Goal: Information Seeking & Learning: Learn about a topic

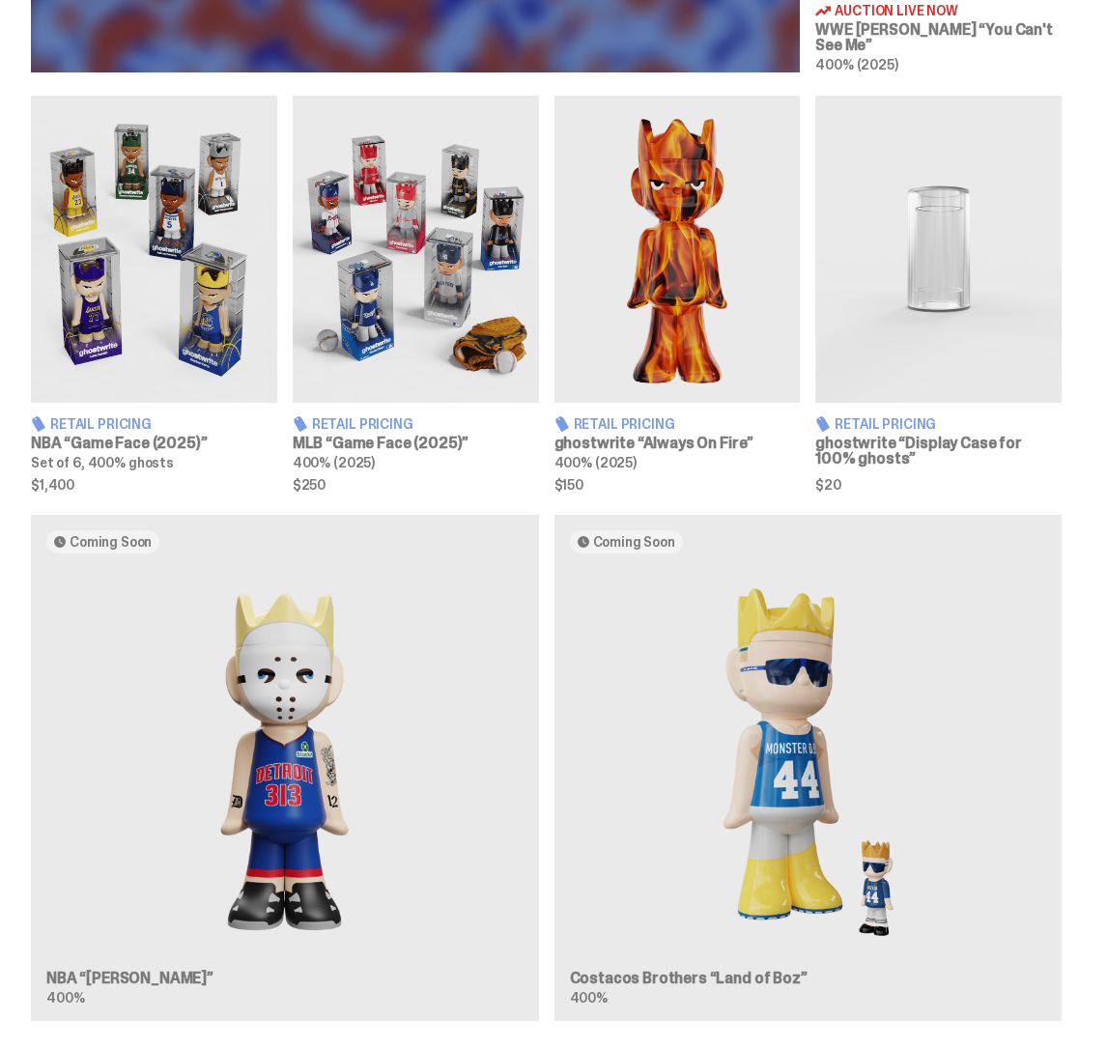
scroll to position [1308, 0]
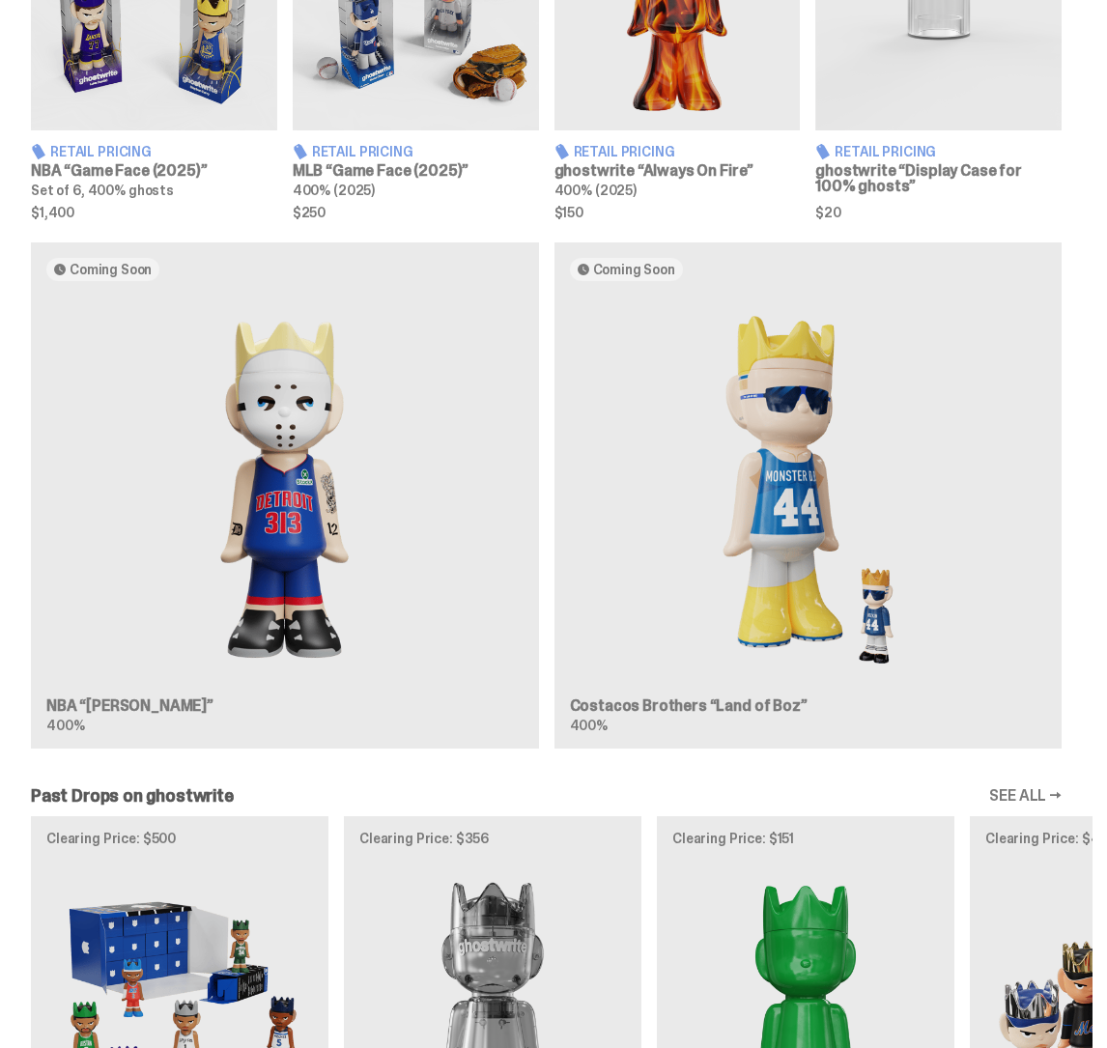
click at [381, 470] on div "Coming Soon NBA “Eminem” 400% Coming Soon Costacos Brothers “Land of Boz” 400%" at bounding box center [546, 502] width 1092 height 521
click at [303, 434] on div "Coming Soon NBA “Eminem” 400% Coming Soon Costacos Brothers “Land of Boz” 400%" at bounding box center [546, 502] width 1092 height 521
click at [783, 421] on div "Coming Soon NBA “Eminem” 400% Coming Soon Costacos Brothers “Land of Boz” 400%" at bounding box center [546, 502] width 1092 height 521
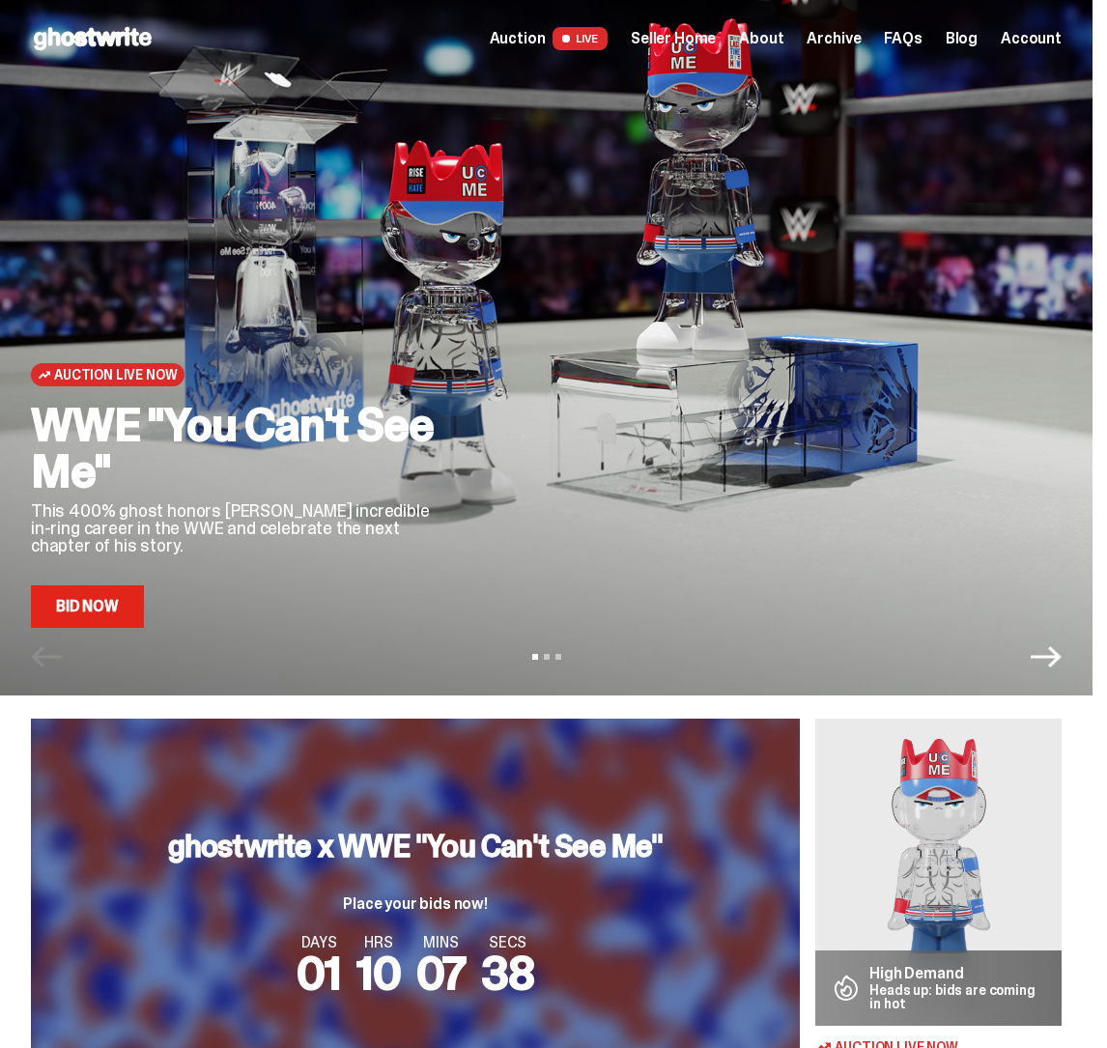
click at [706, 46] on span "Seller Home" at bounding box center [672, 38] width 85 height 15
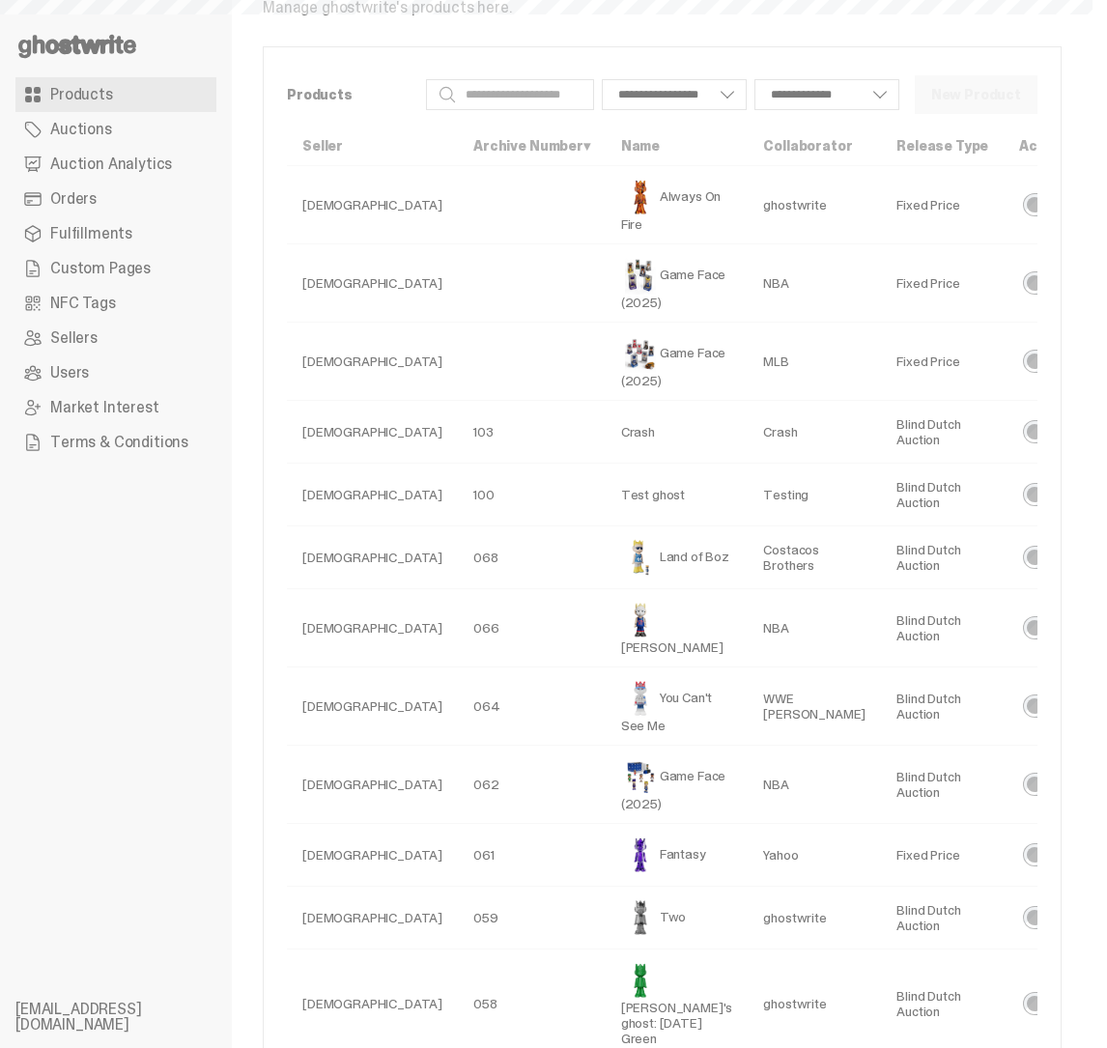
select select
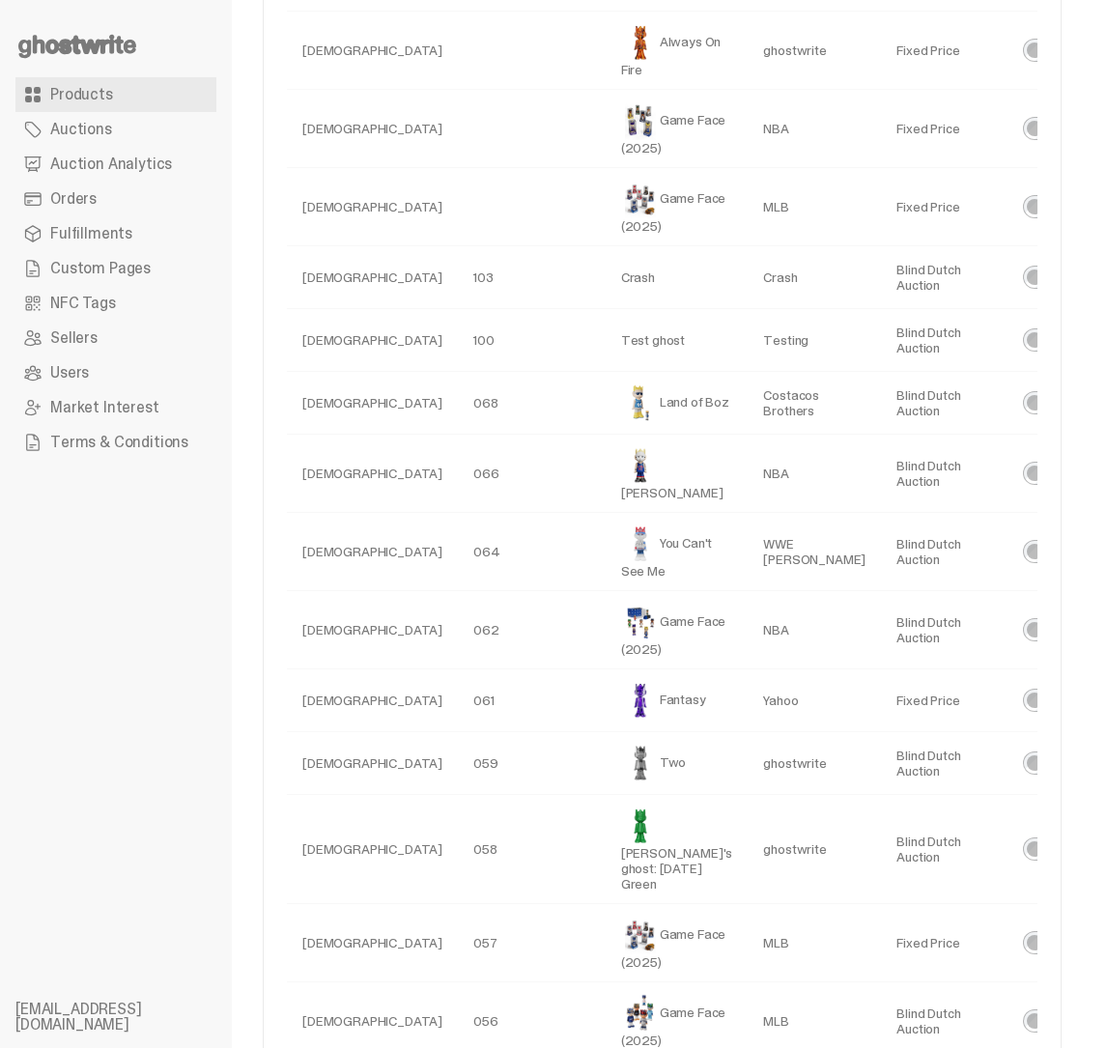
scroll to position [100, 0]
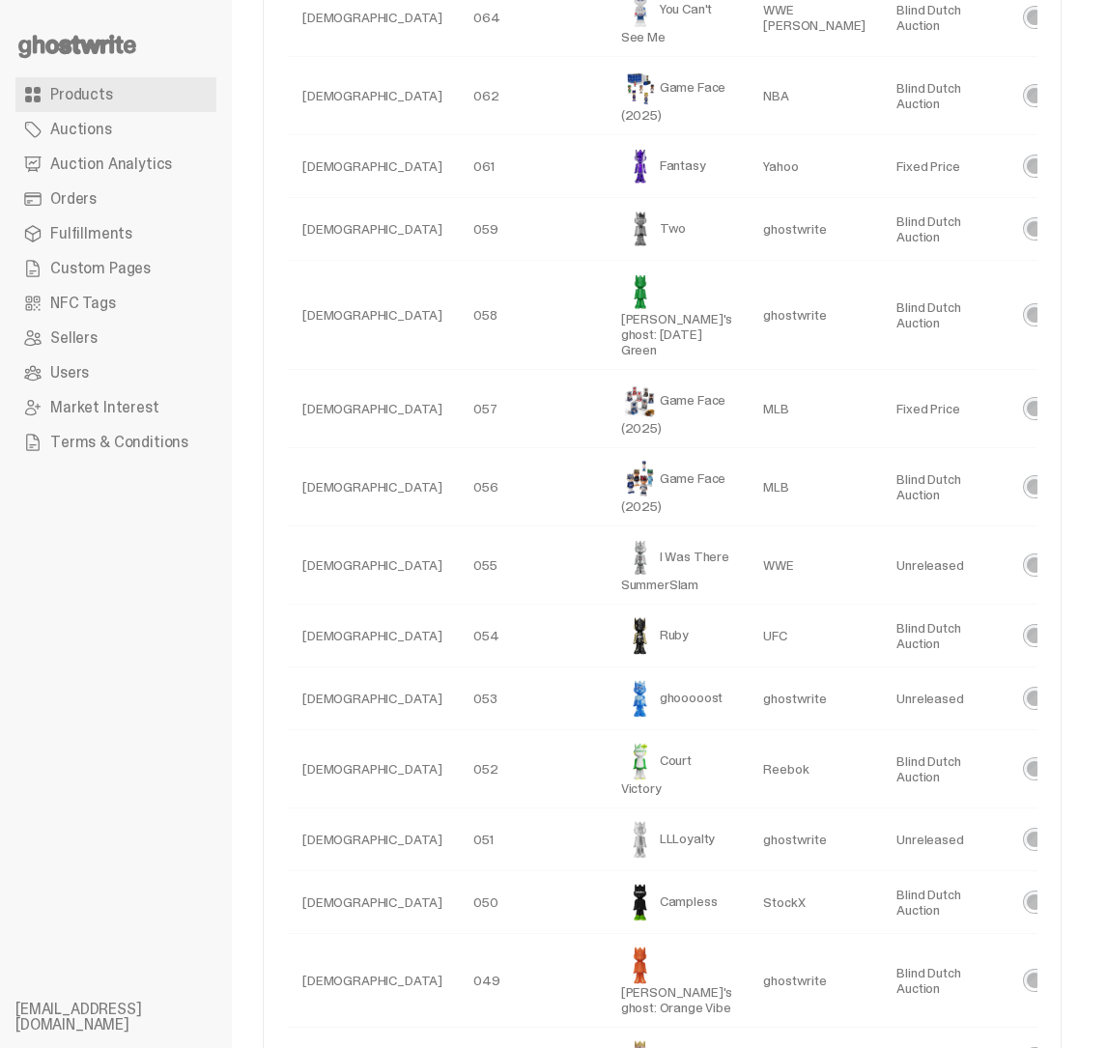
scroll to position [1302, 0]
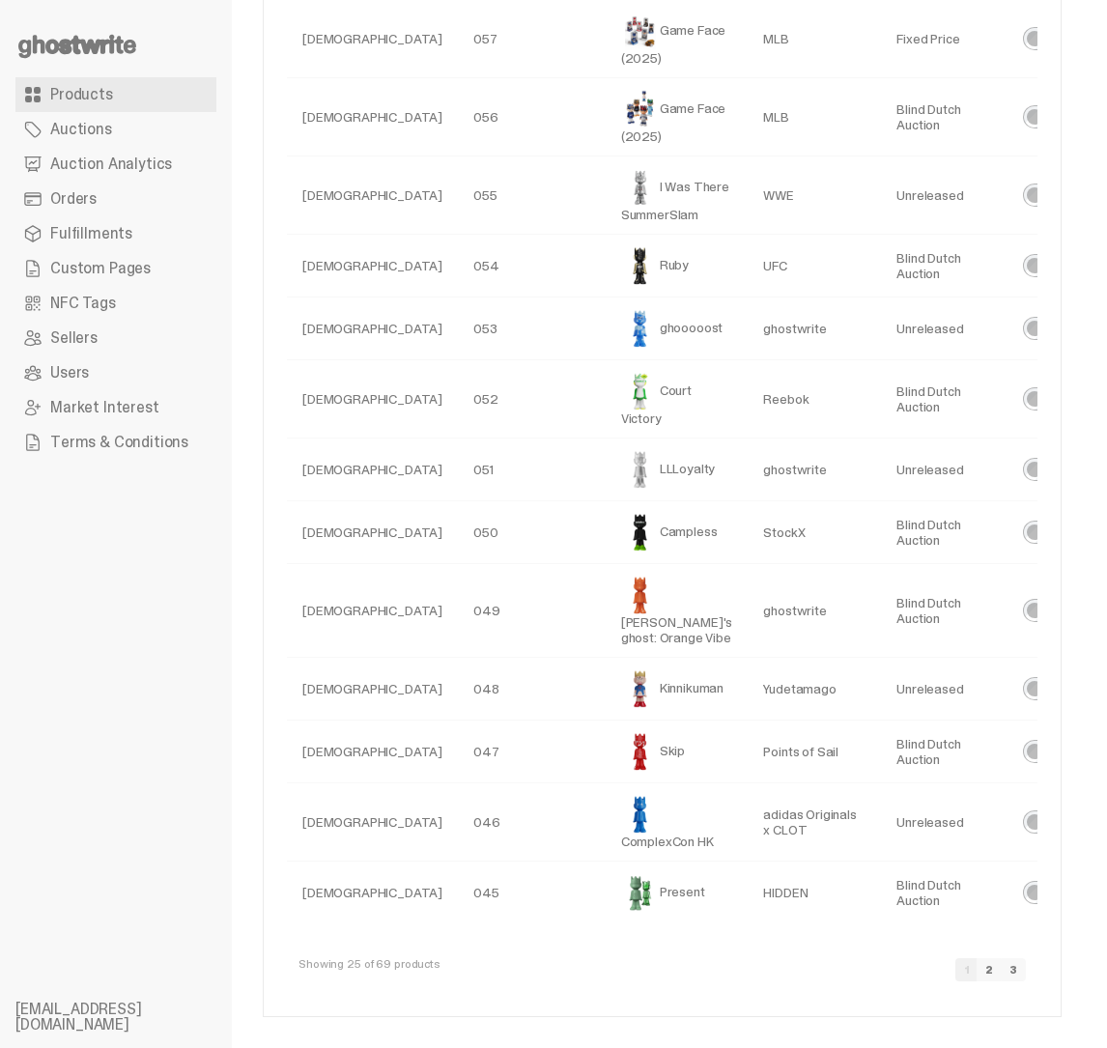
click at [1001, 964] on link "2" at bounding box center [988, 969] width 25 height 23
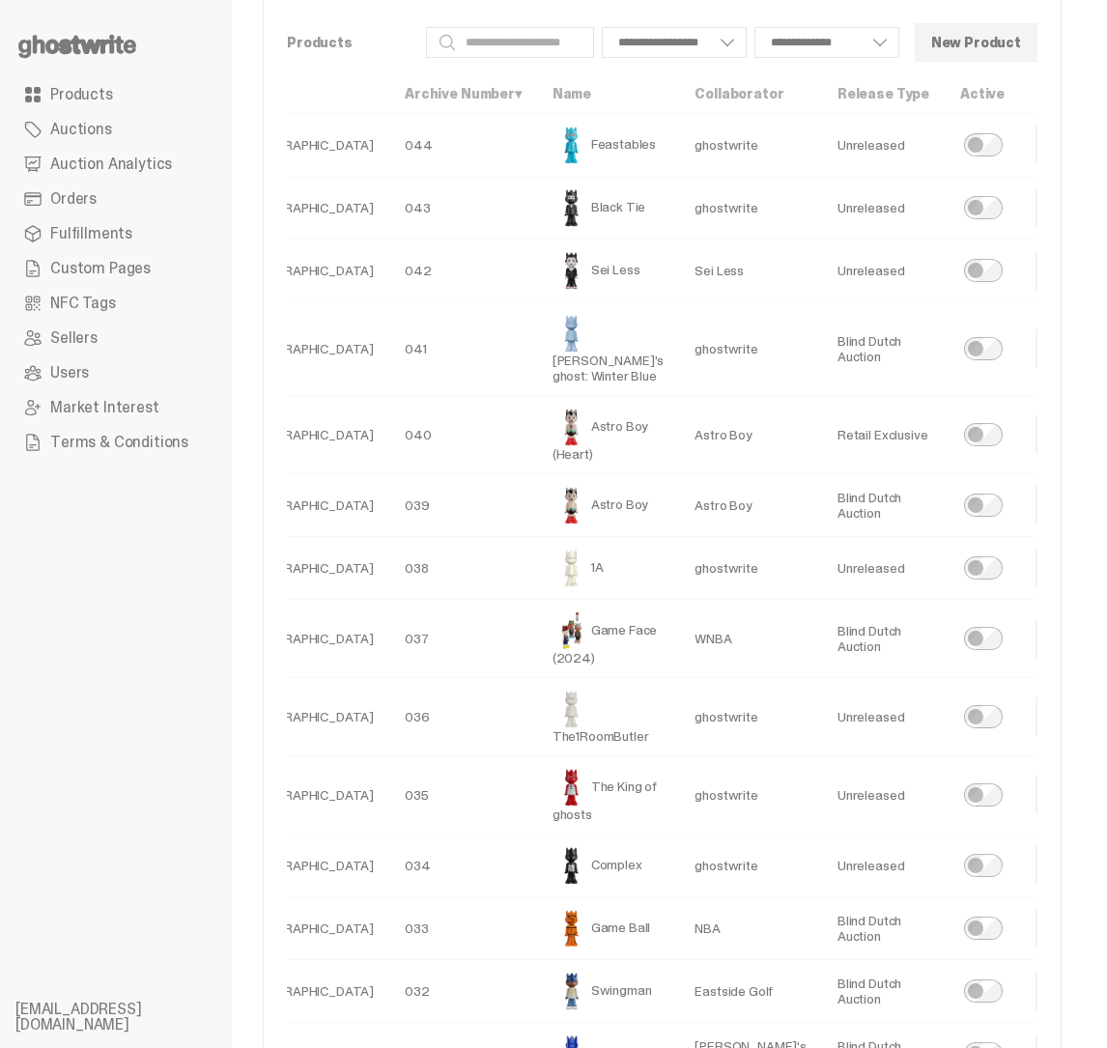
scroll to position [0, 107]
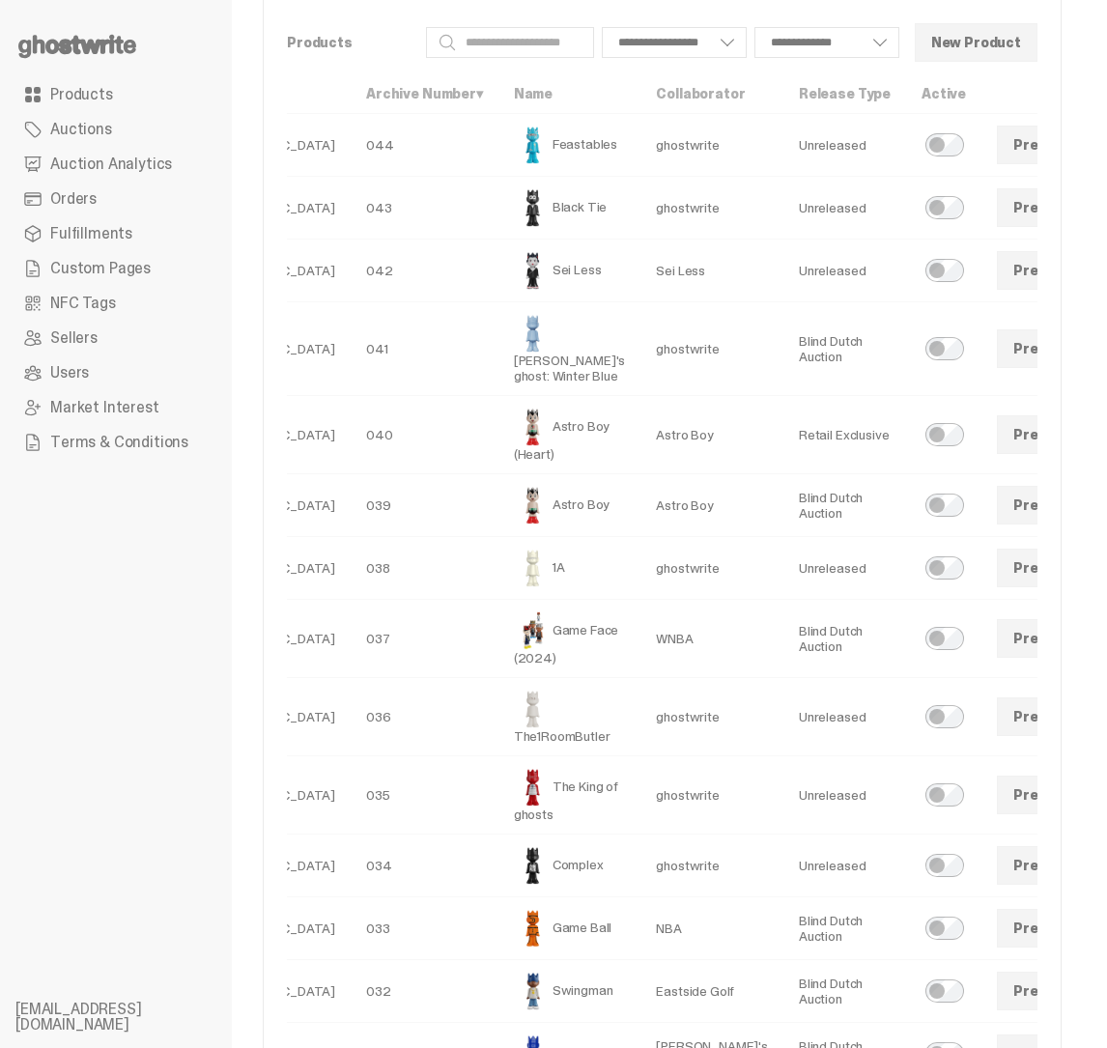
click at [1093, 454] on link at bounding box center [1112, 434] width 39 height 39
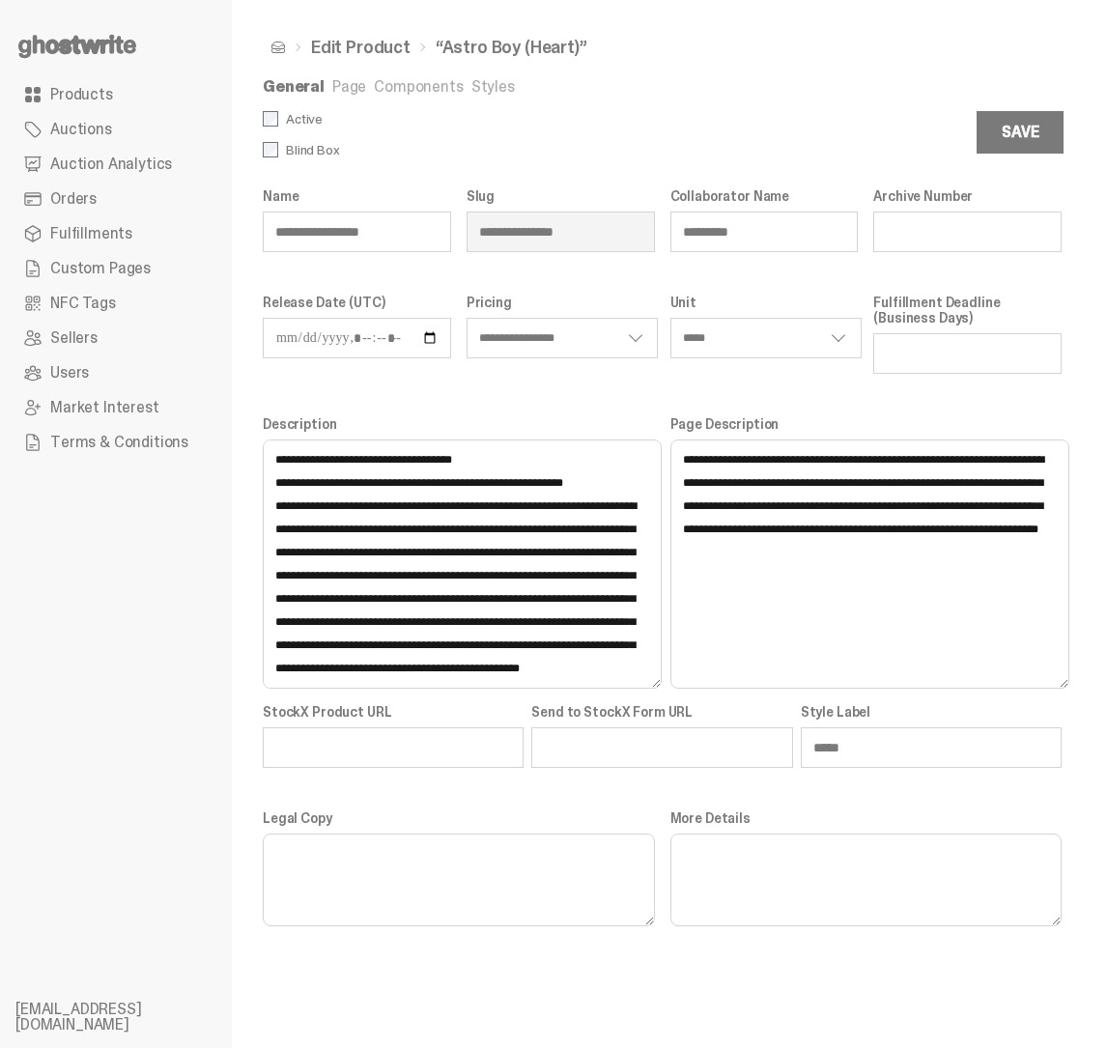
scroll to position [209, 0]
click at [556, 643] on textarea "Description" at bounding box center [462, 563] width 399 height 249
drag, startPoint x: 569, startPoint y: 645, endPoint x: 243, endPoint y: 462, distance: 373.1
click at [243, 462] on div "**********" at bounding box center [662, 524] width 860 height 1048
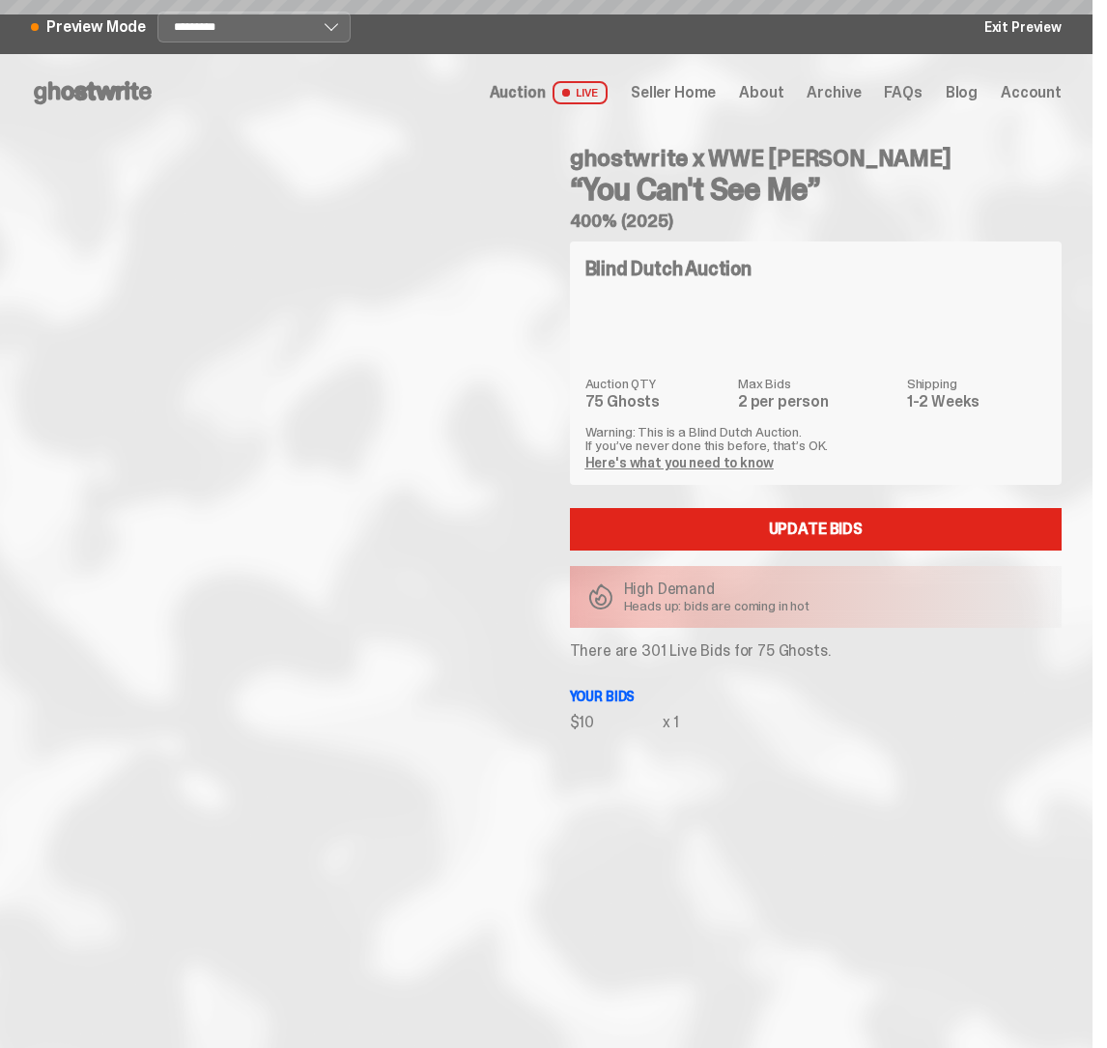
select select "******"
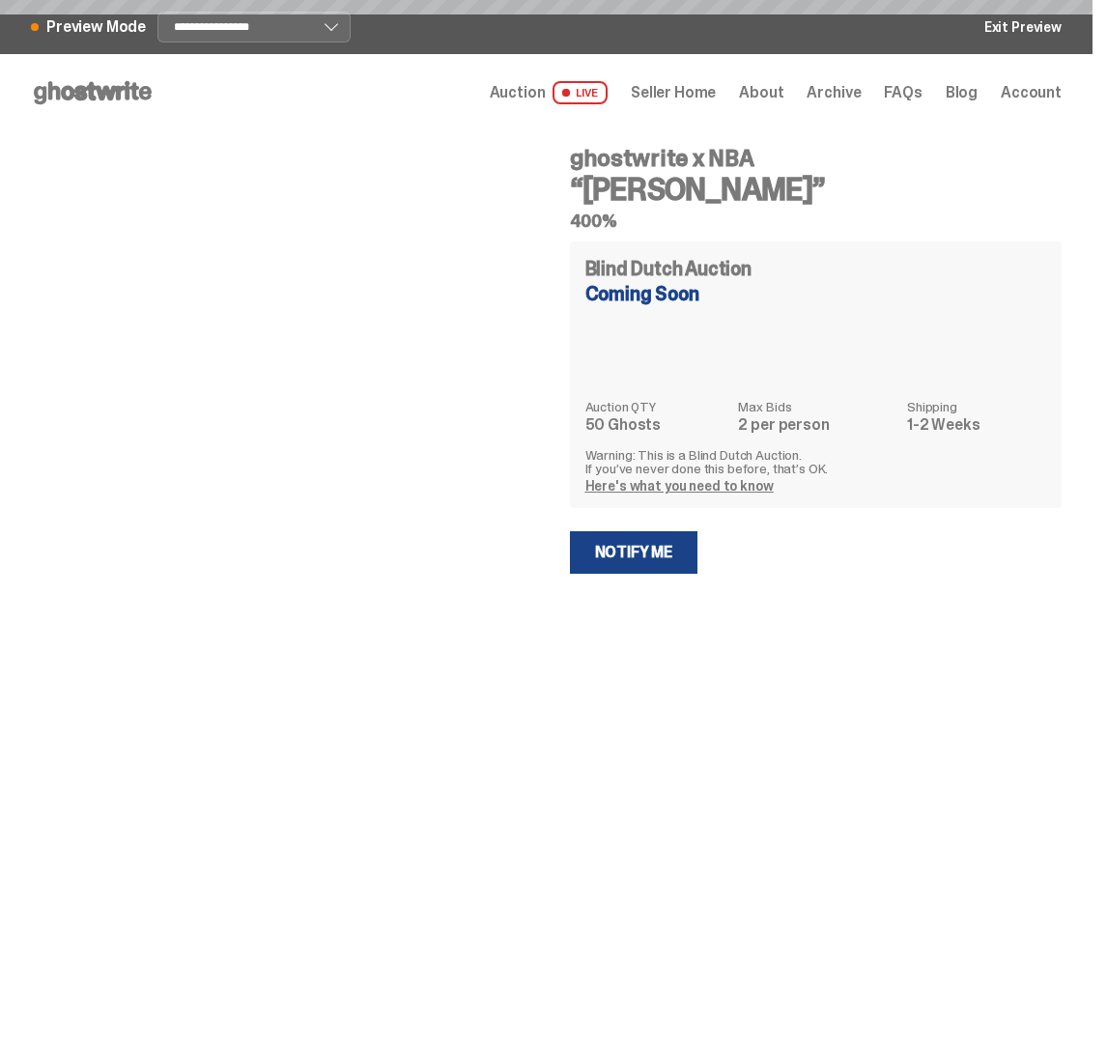
select select "********"
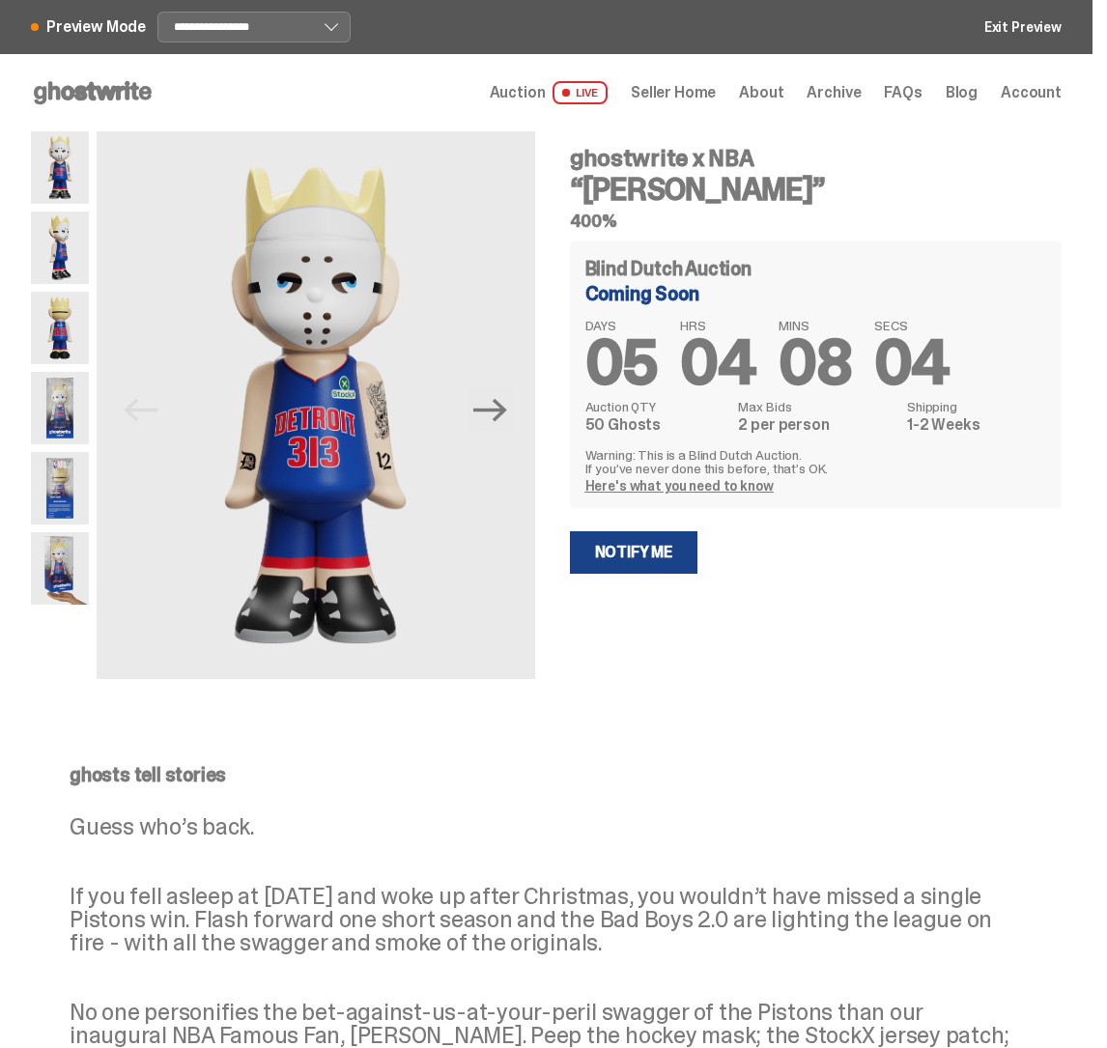
click at [847, 85] on span "Archive" at bounding box center [833, 92] width 54 height 15
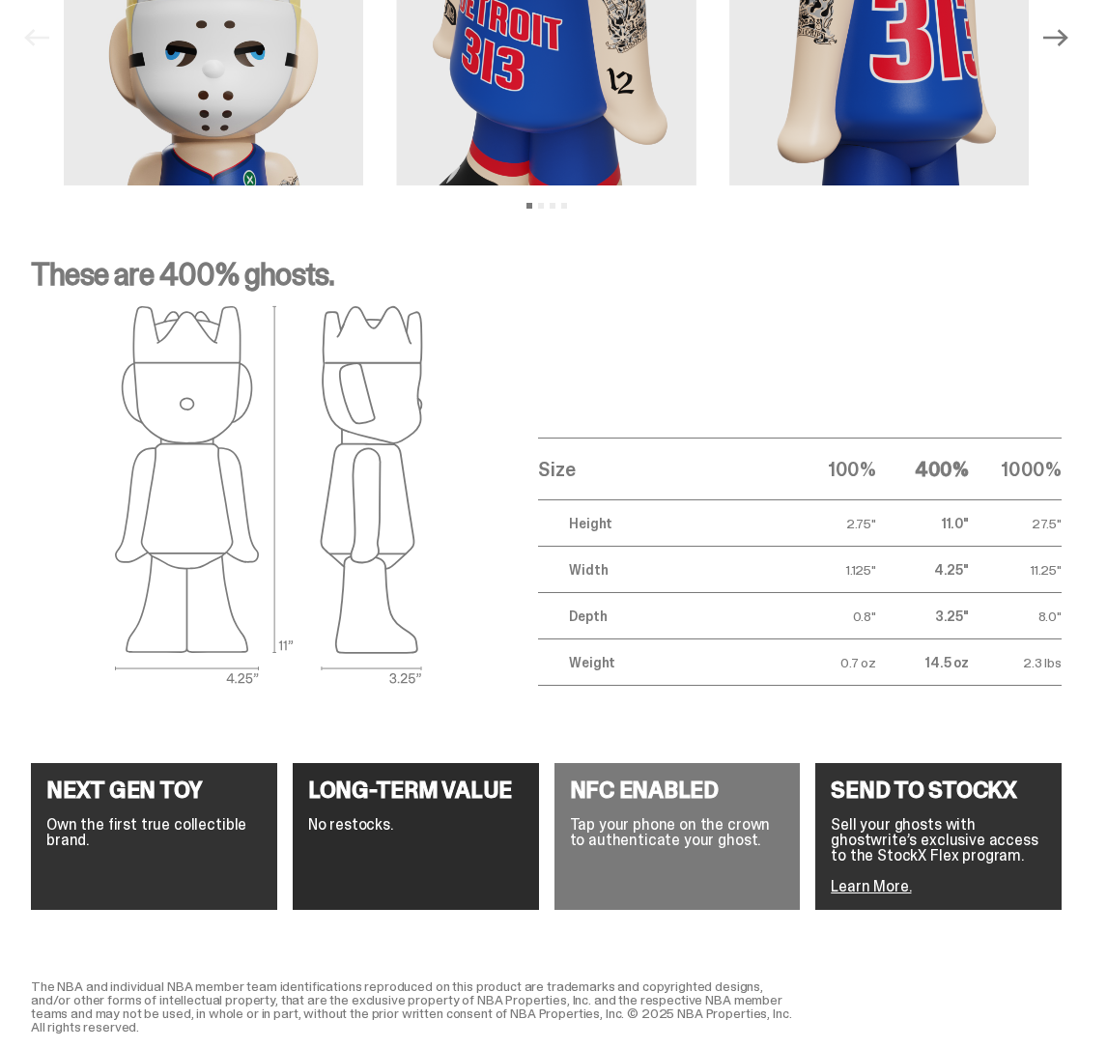
scroll to position [2189, 0]
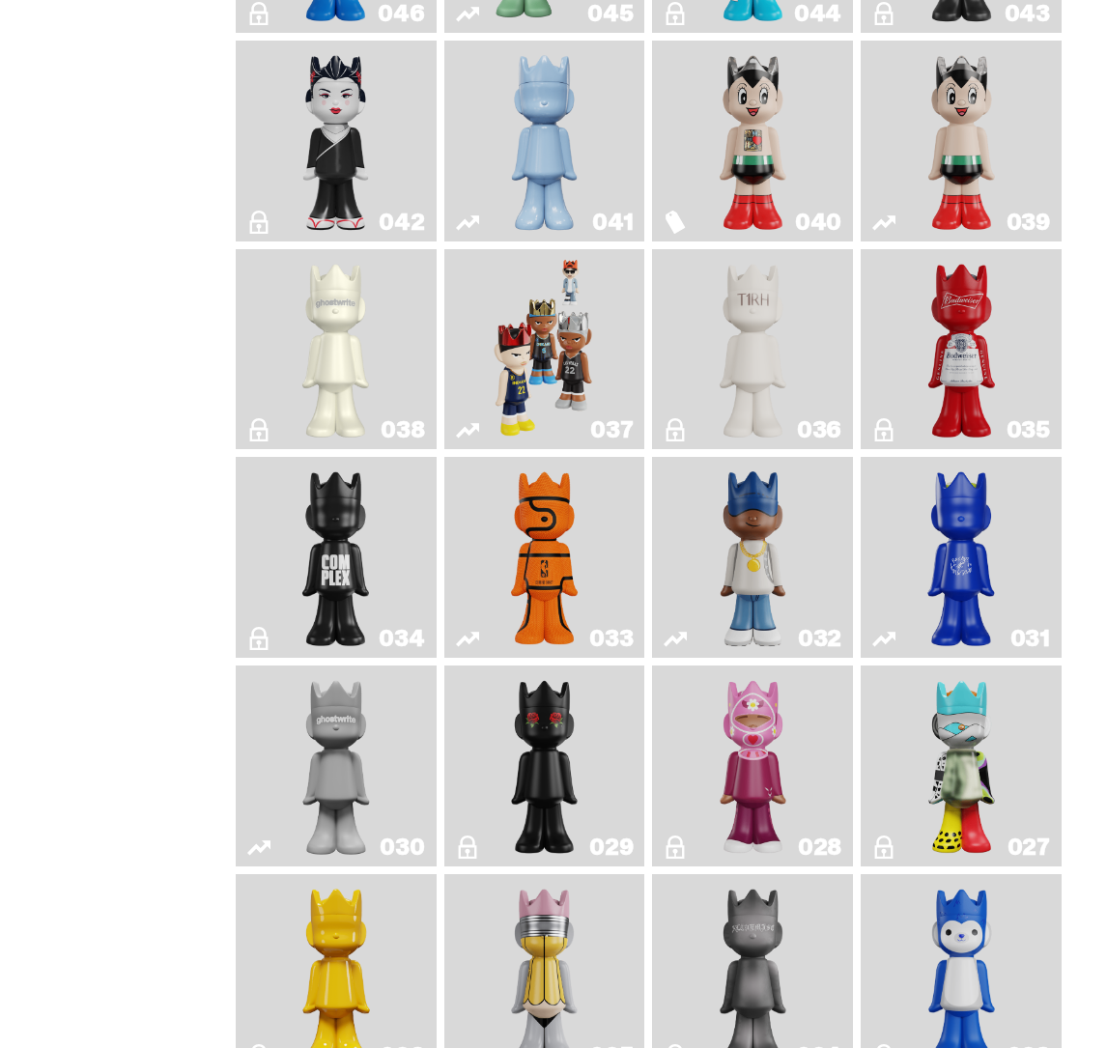
scroll to position [1214, 0]
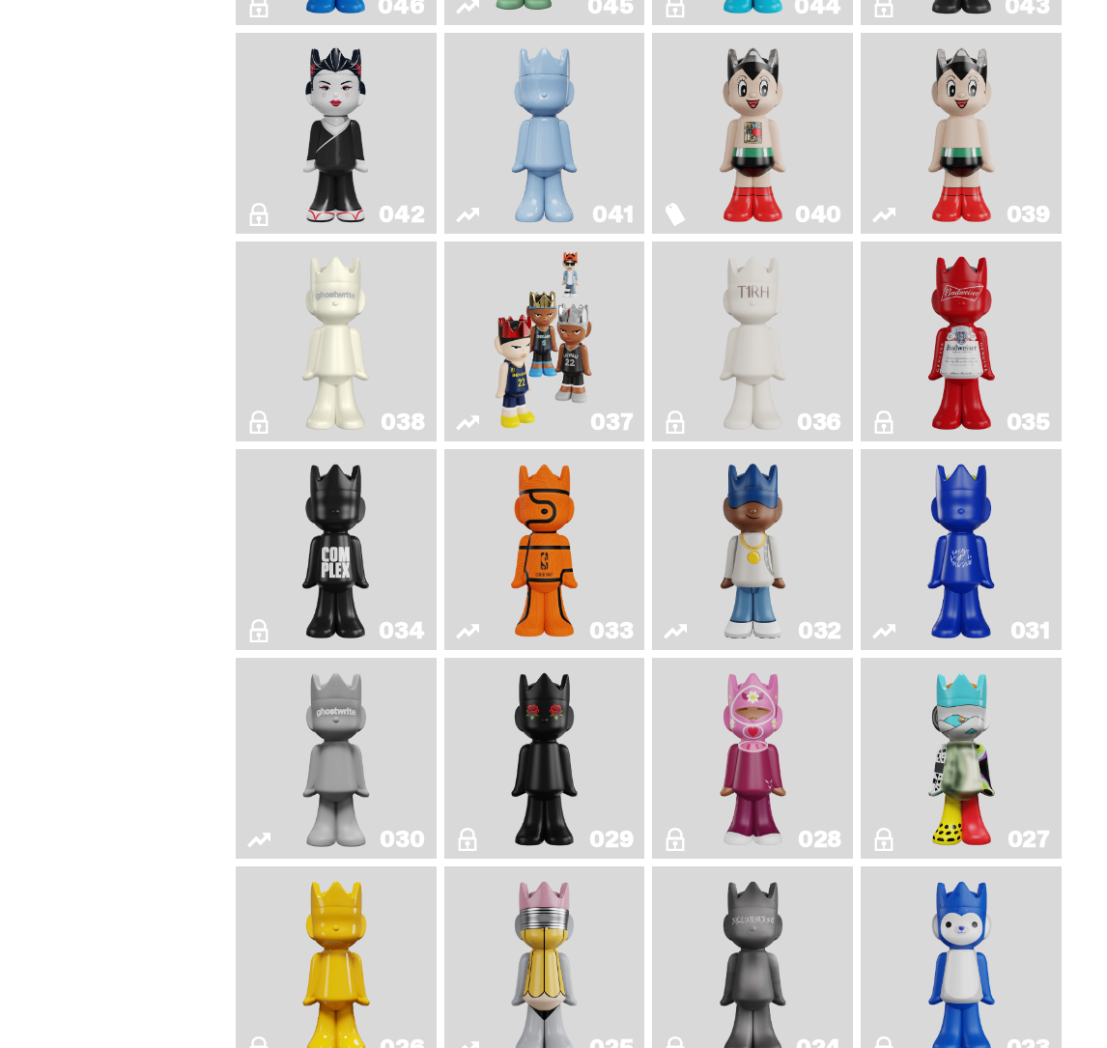
click at [770, 193] on img "Astro Boy (Heart)" at bounding box center [753, 133] width 80 height 185
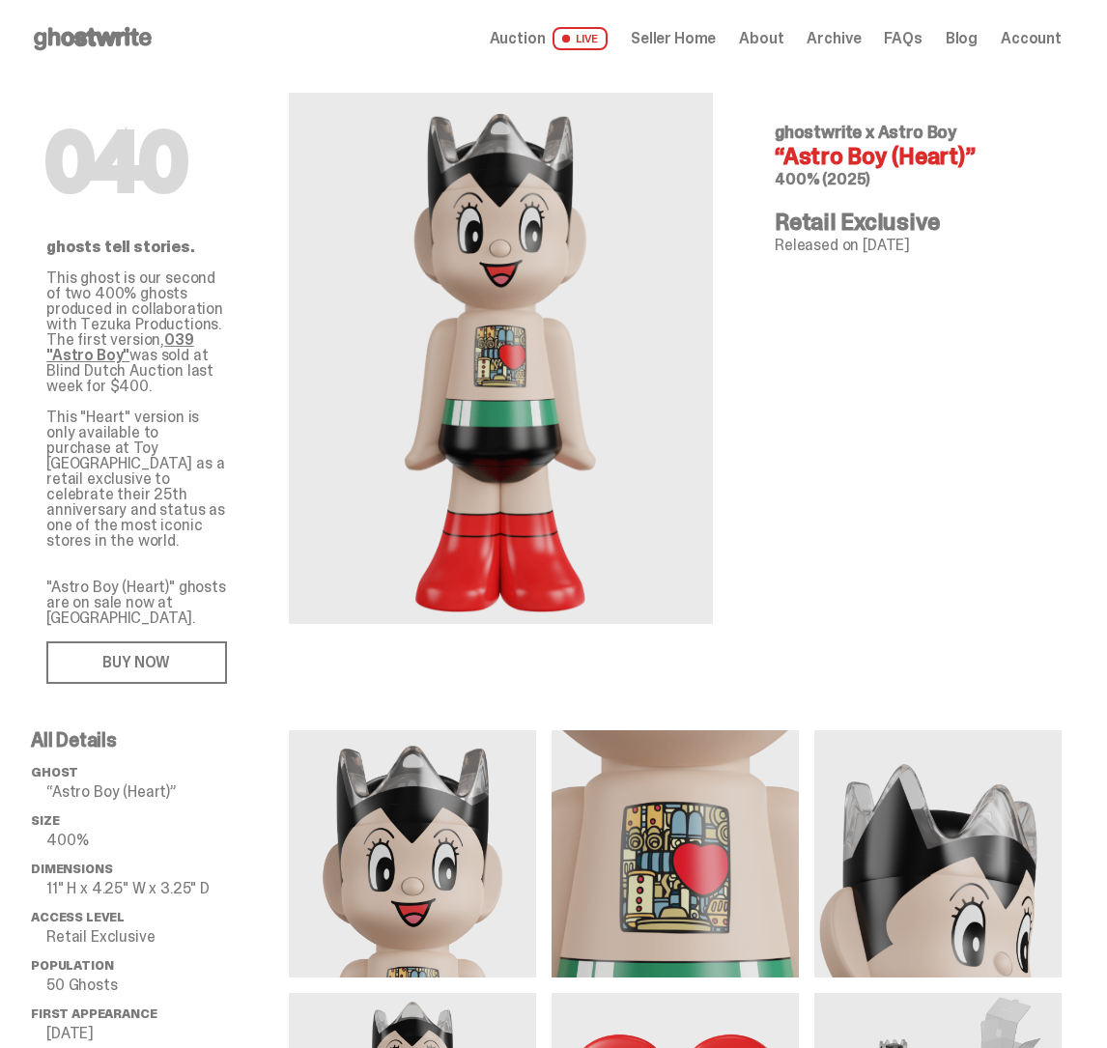
click at [869, 23] on div "Open main menu Home Auction LIVE Seller Home About Archive FAQs Blog" at bounding box center [546, 38] width 1030 height 31
click at [860, 31] on span "Archive" at bounding box center [833, 38] width 54 height 15
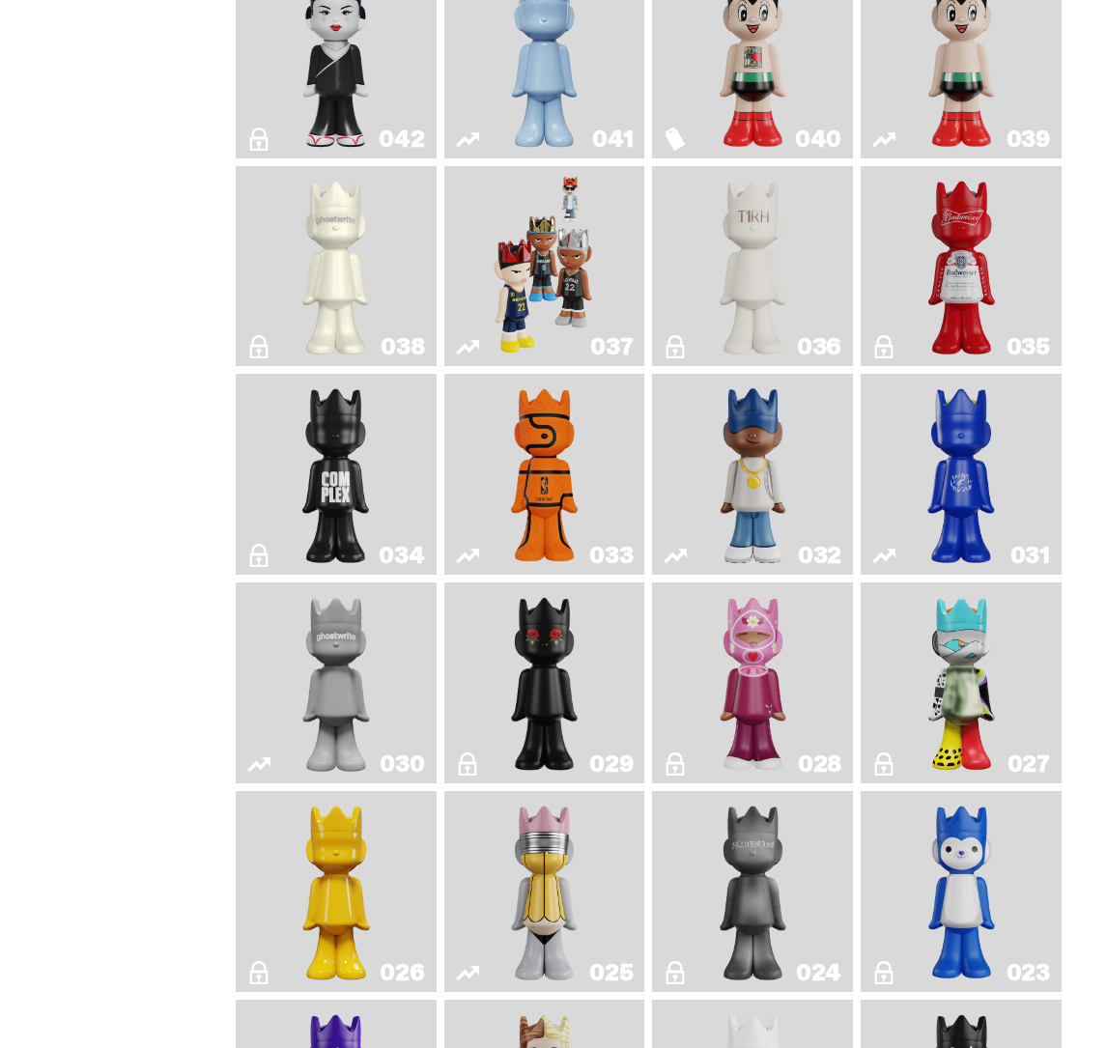
scroll to position [1290, 0]
click at [527, 519] on img "Game Ball" at bounding box center [544, 472] width 80 height 185
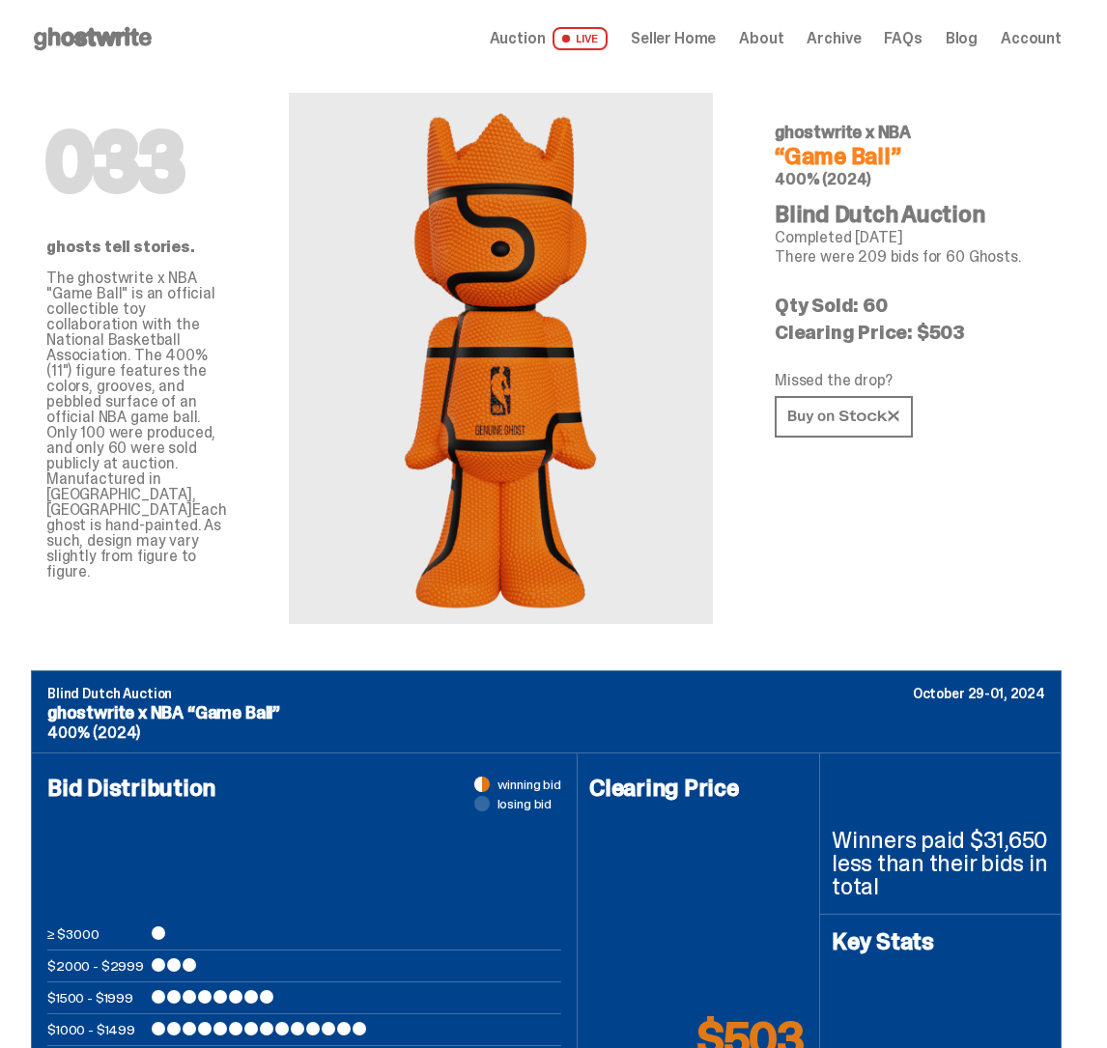
click at [832, 40] on span "Archive" at bounding box center [833, 38] width 54 height 15
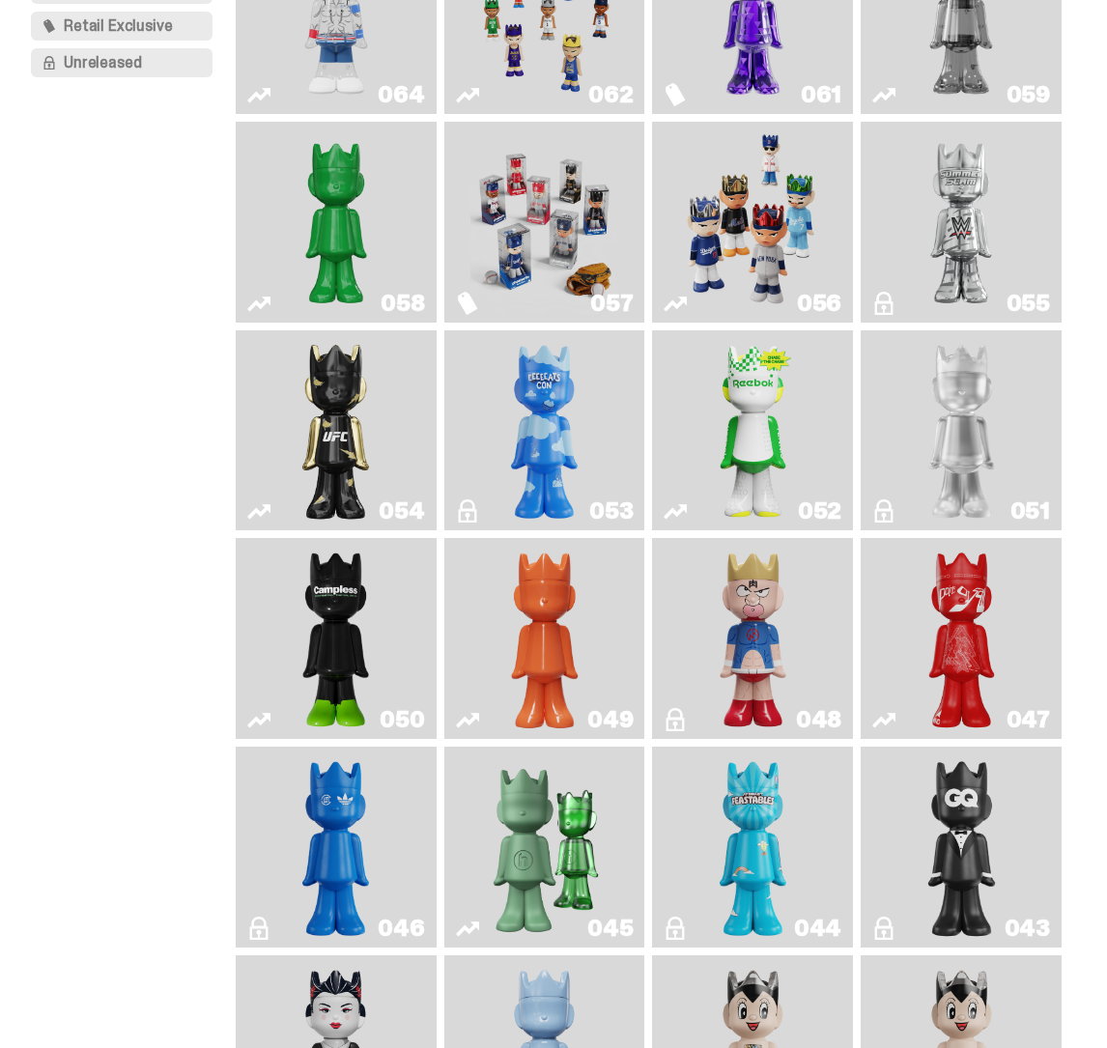
scroll to position [293, 0]
click at [745, 408] on img "Court Victory" at bounding box center [753, 429] width 80 height 185
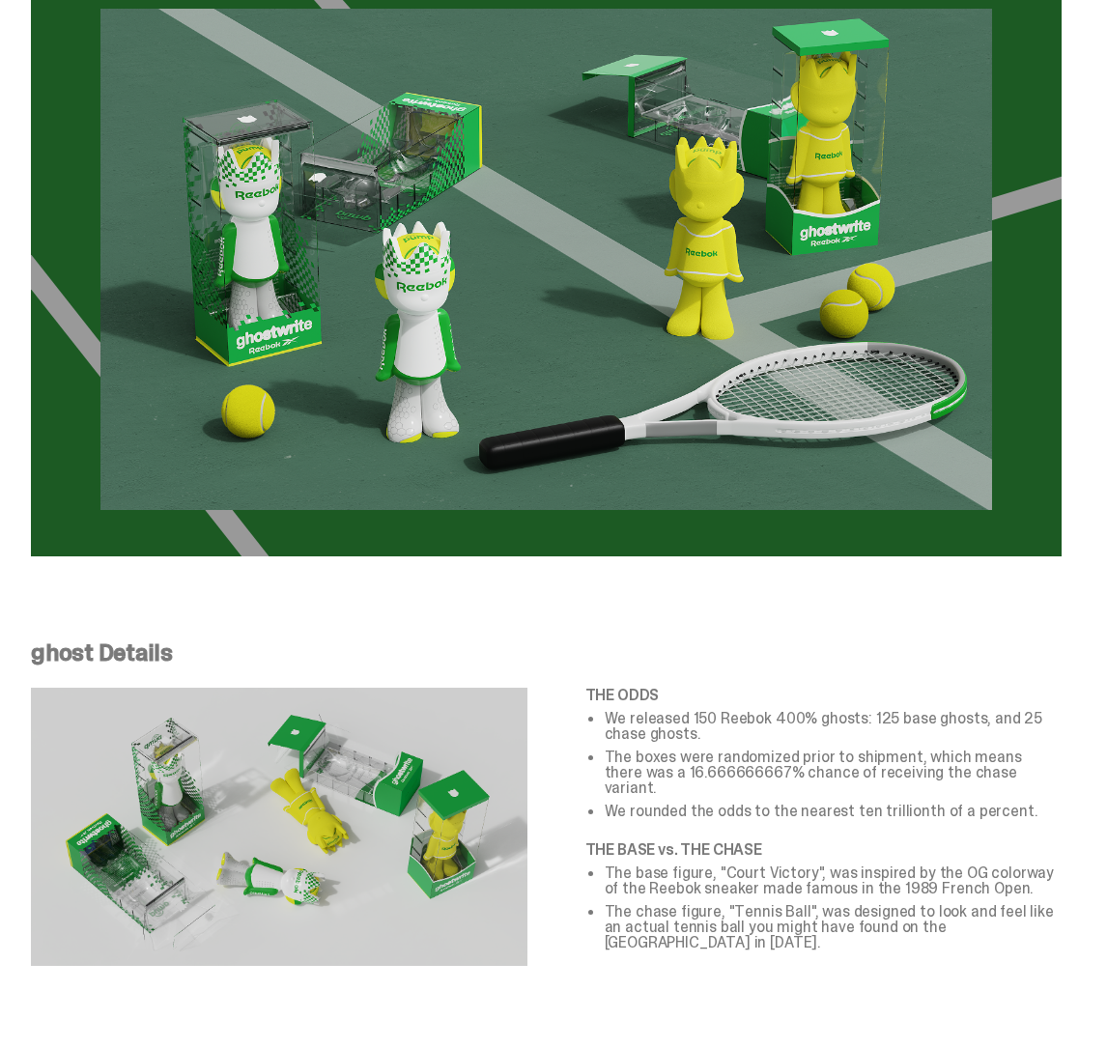
scroll to position [2724, 0]
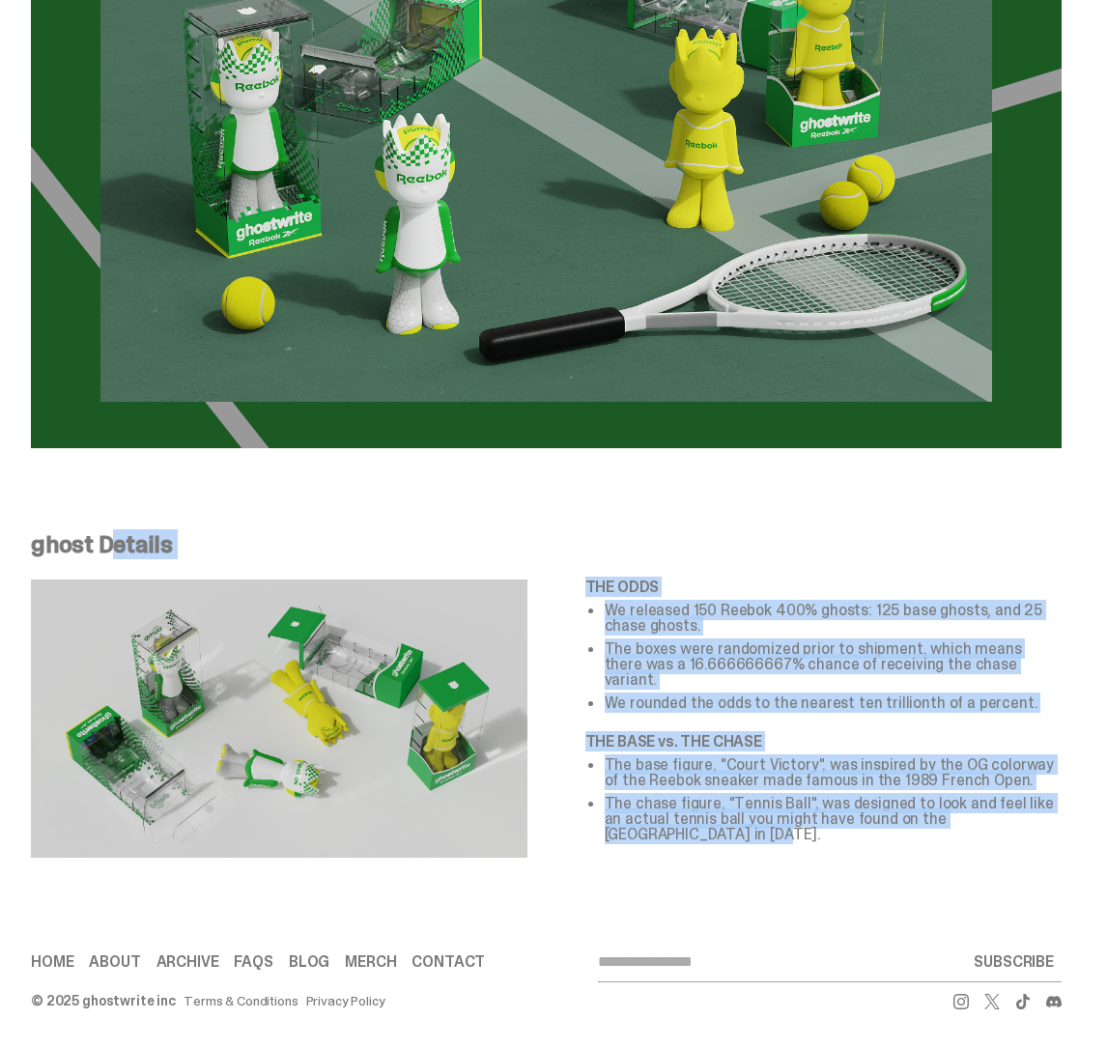
drag, startPoint x: 33, startPoint y: 544, endPoint x: 872, endPoint y: 845, distance: 891.5
click at [872, 845] on div "ghost Details THE ODDS We released 150 Reebok 400% ghosts: 125 base ghosts, and…" at bounding box center [546, 699] width 1092 height 332
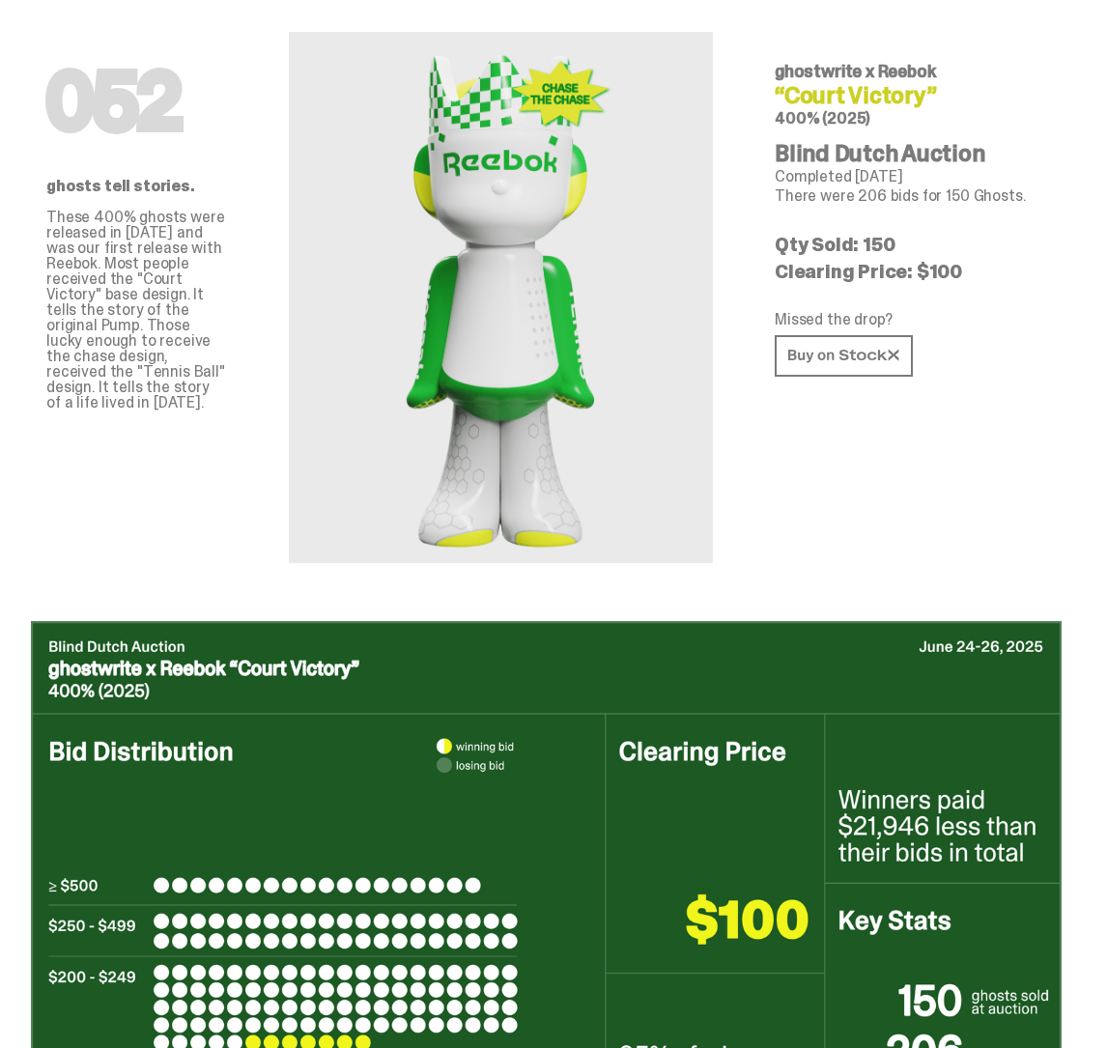
scroll to position [0, 0]
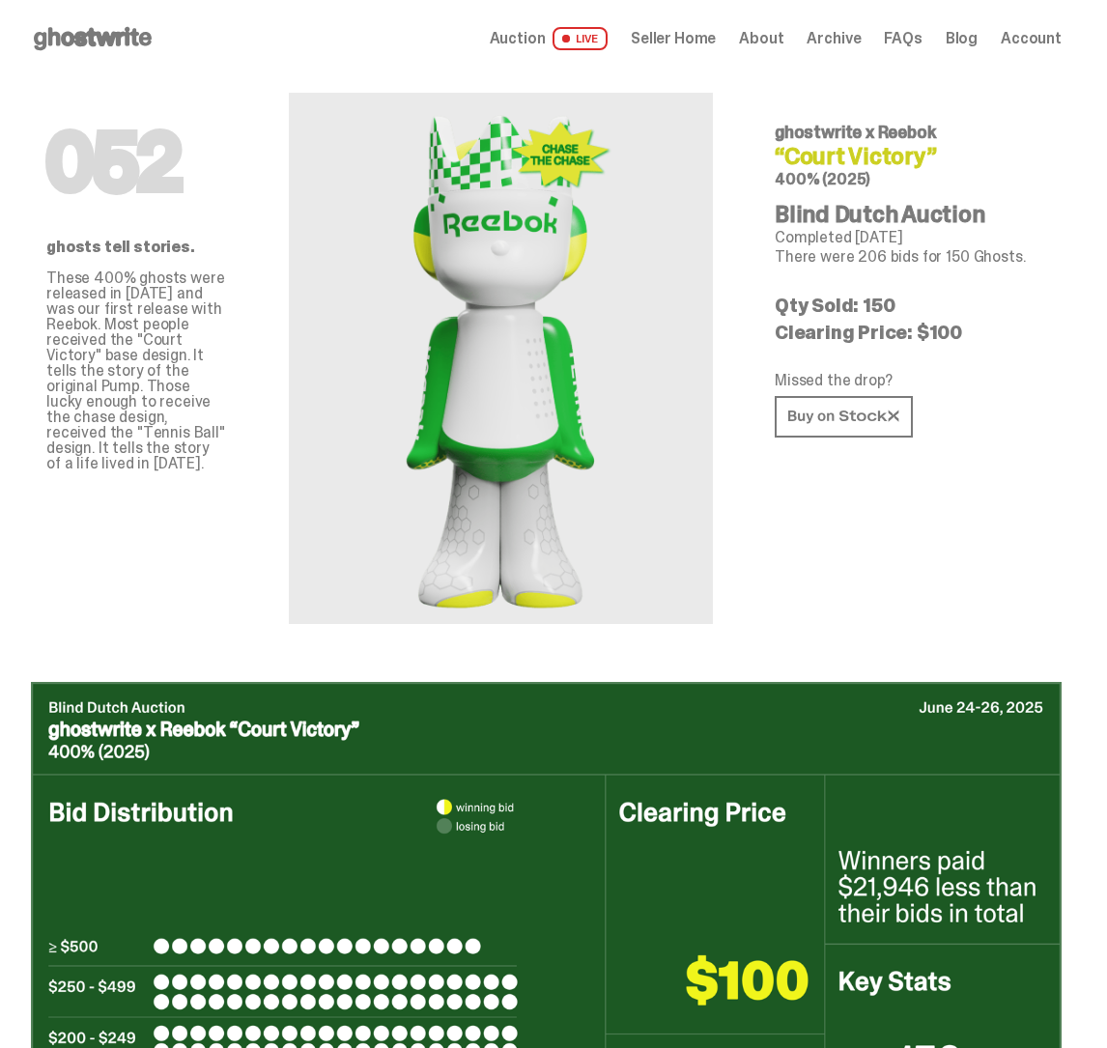
click at [820, 42] on div "Auction LIVE Seller Home About Archive FAQs Blog Account" at bounding box center [776, 38] width 572 height 23
click at [841, 42] on span "Archive" at bounding box center [833, 38] width 54 height 15
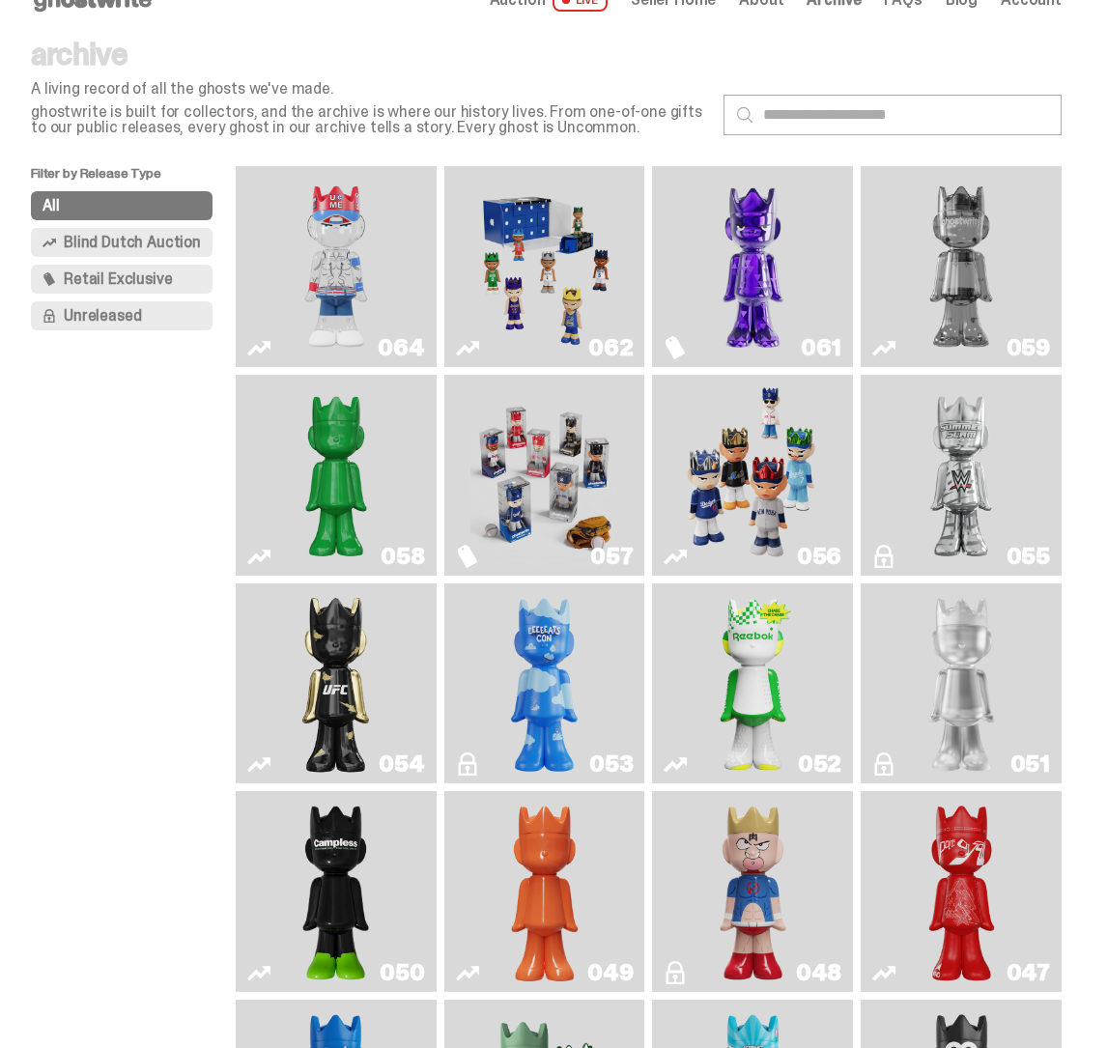
scroll to position [31, 0]
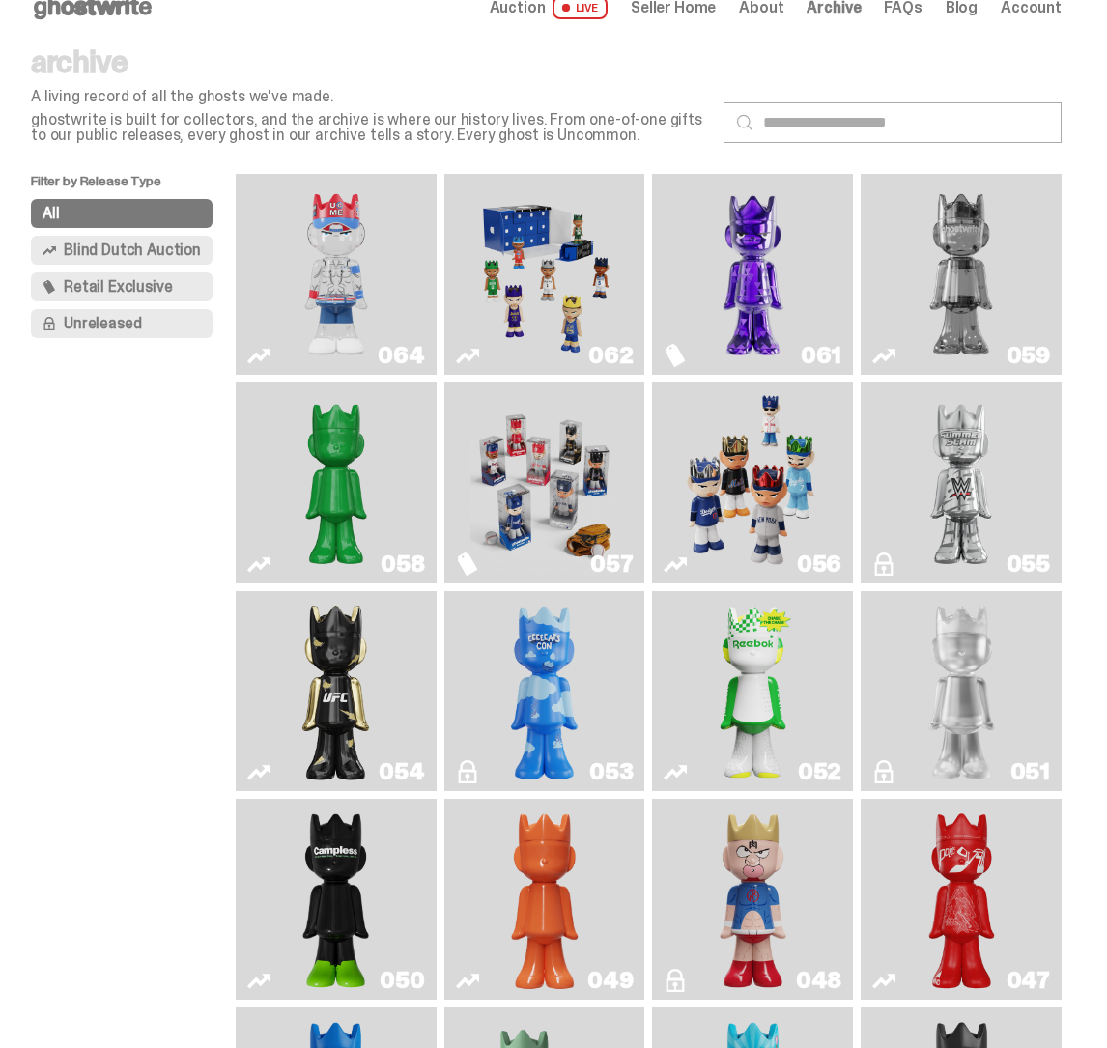
click at [763, 240] on img "Fantasy" at bounding box center [753, 274] width 148 height 185
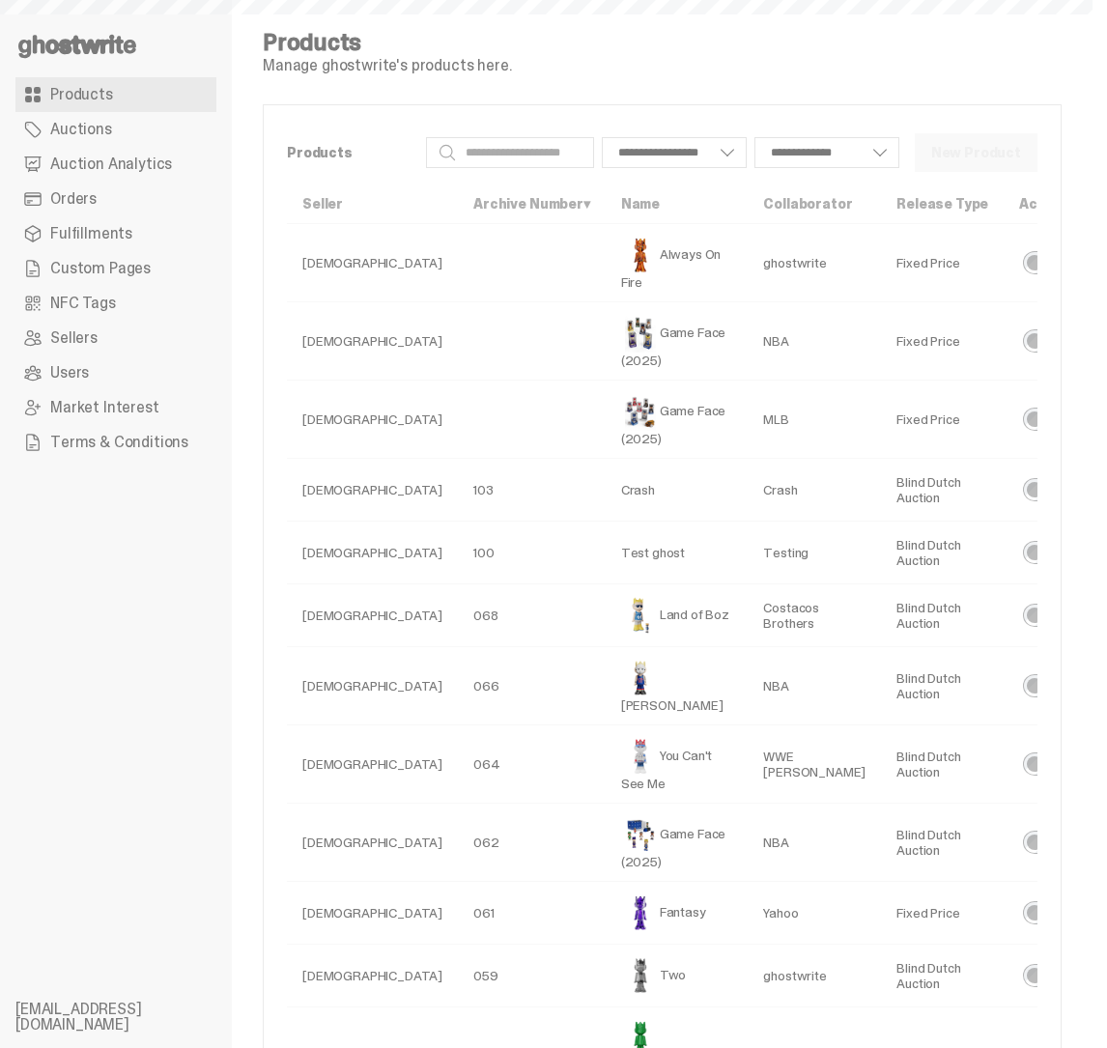
select select
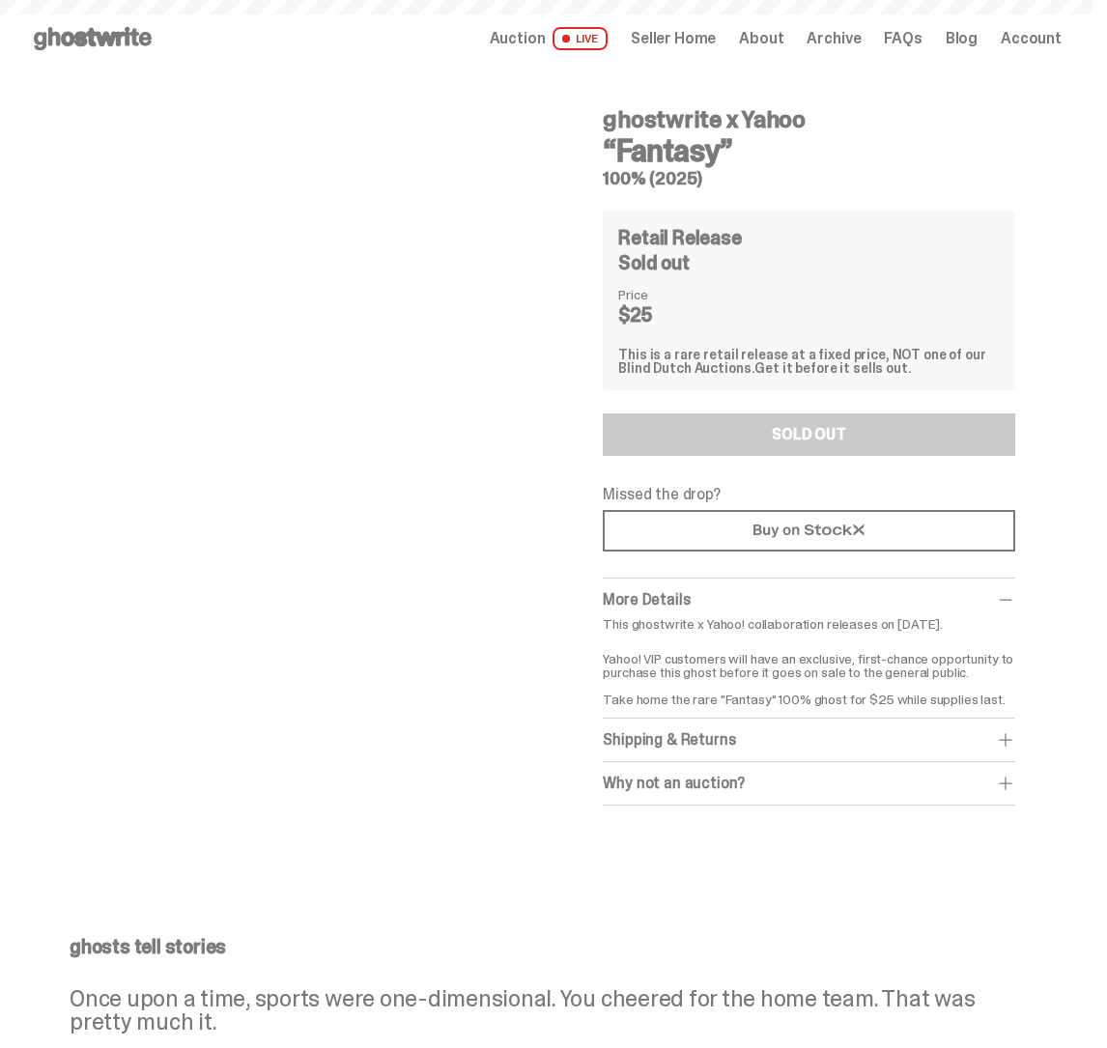
click at [860, 41] on span "Archive" at bounding box center [833, 38] width 54 height 15
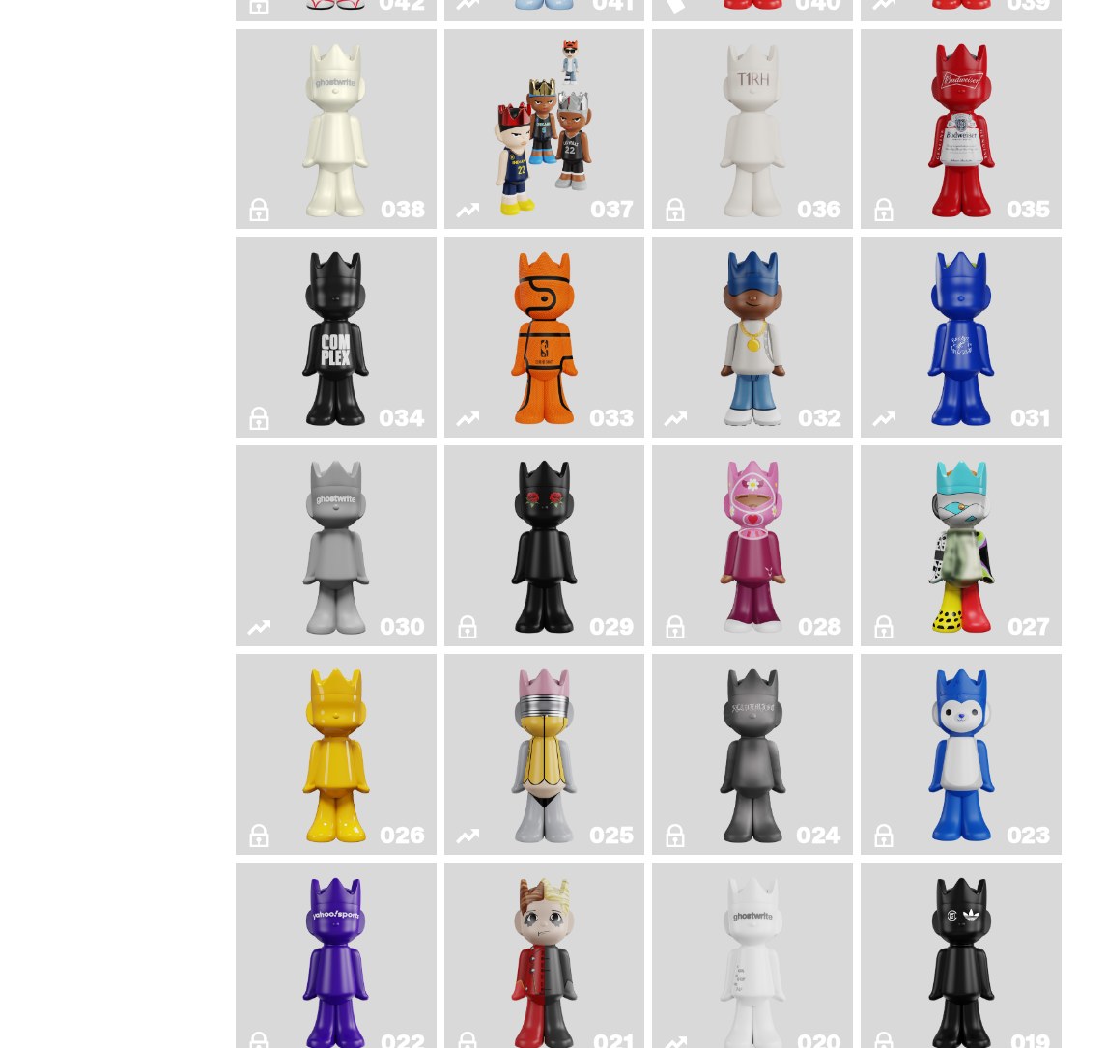
scroll to position [1435, 0]
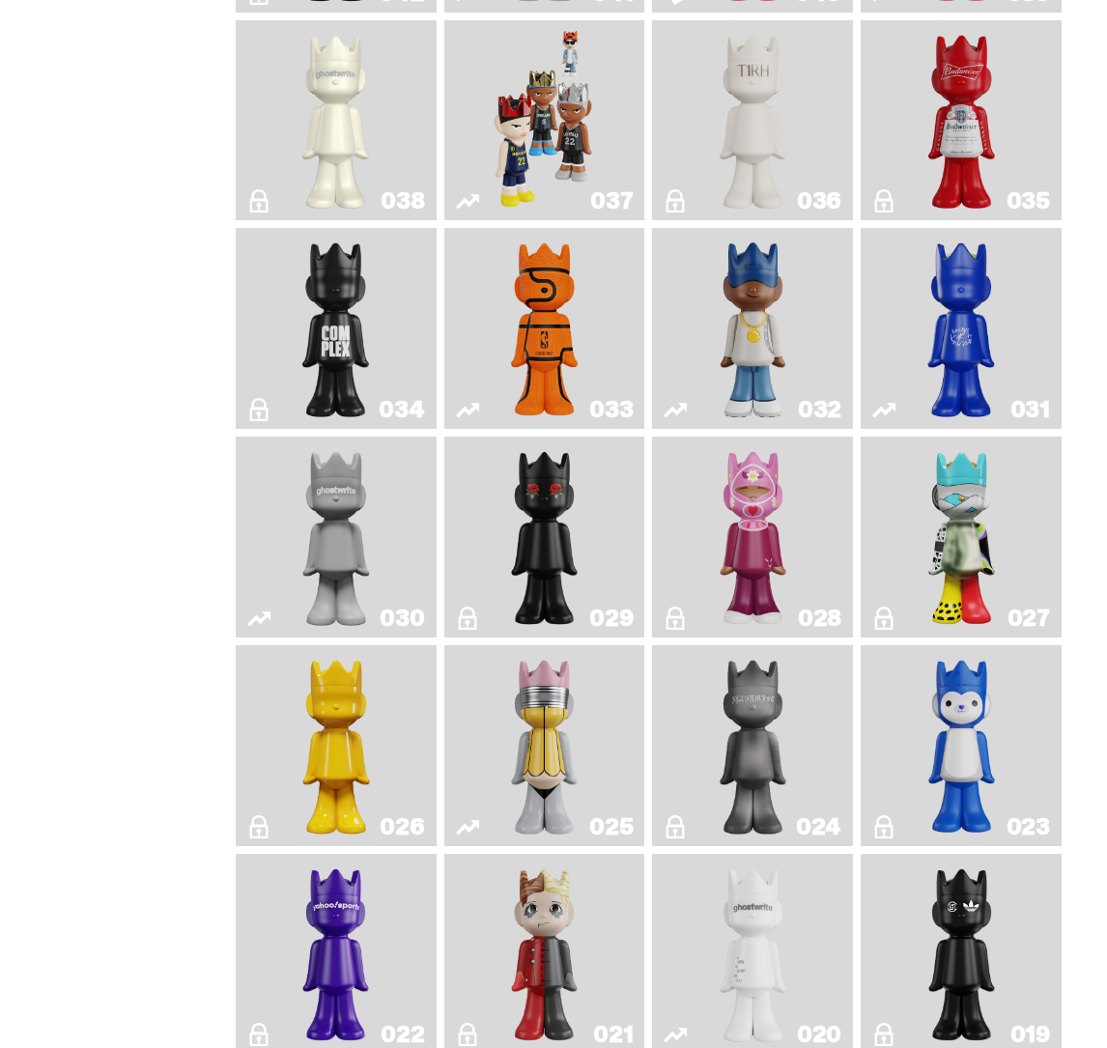
click at [559, 410] on img "Game Ball" at bounding box center [544, 328] width 80 height 185
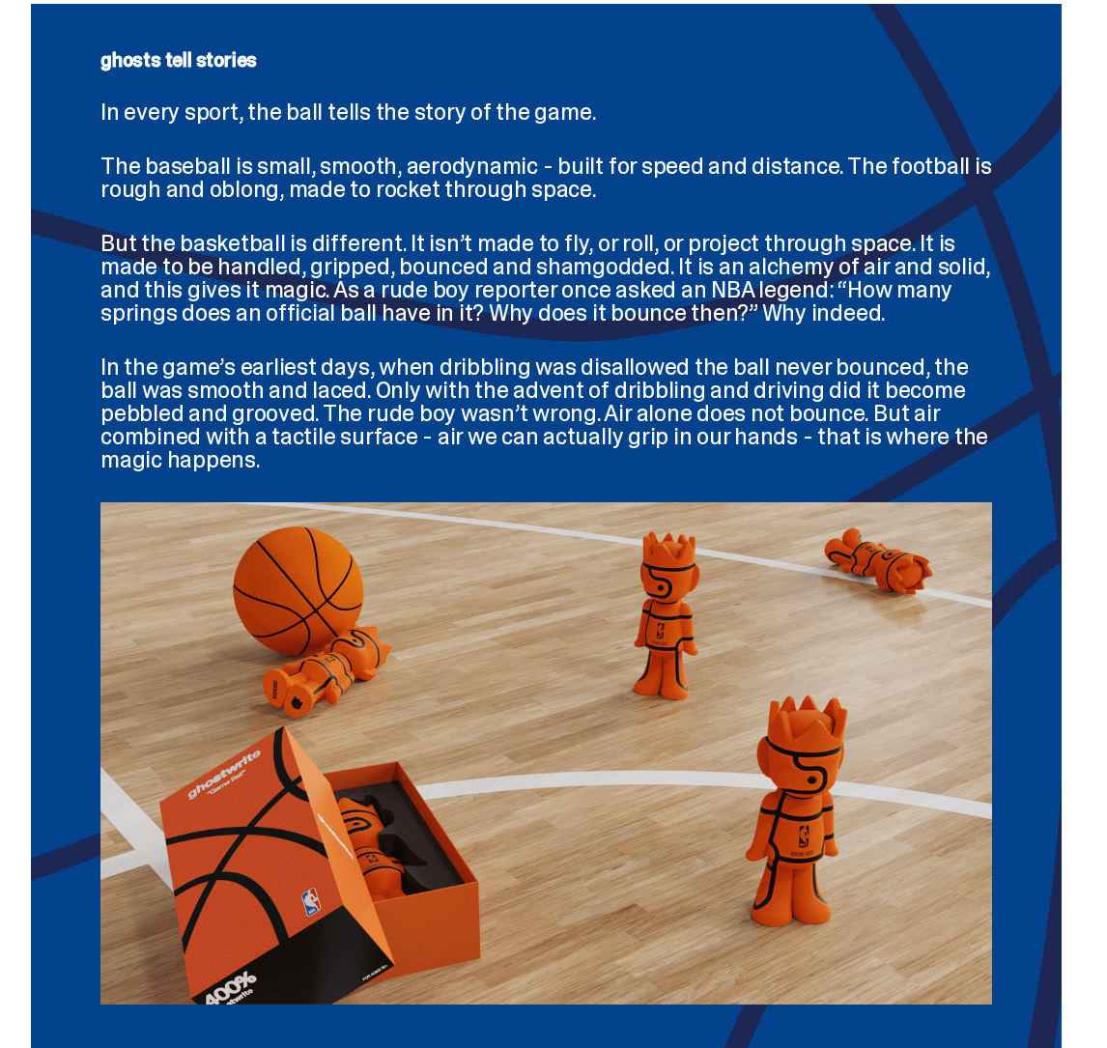
scroll to position [2648, 0]
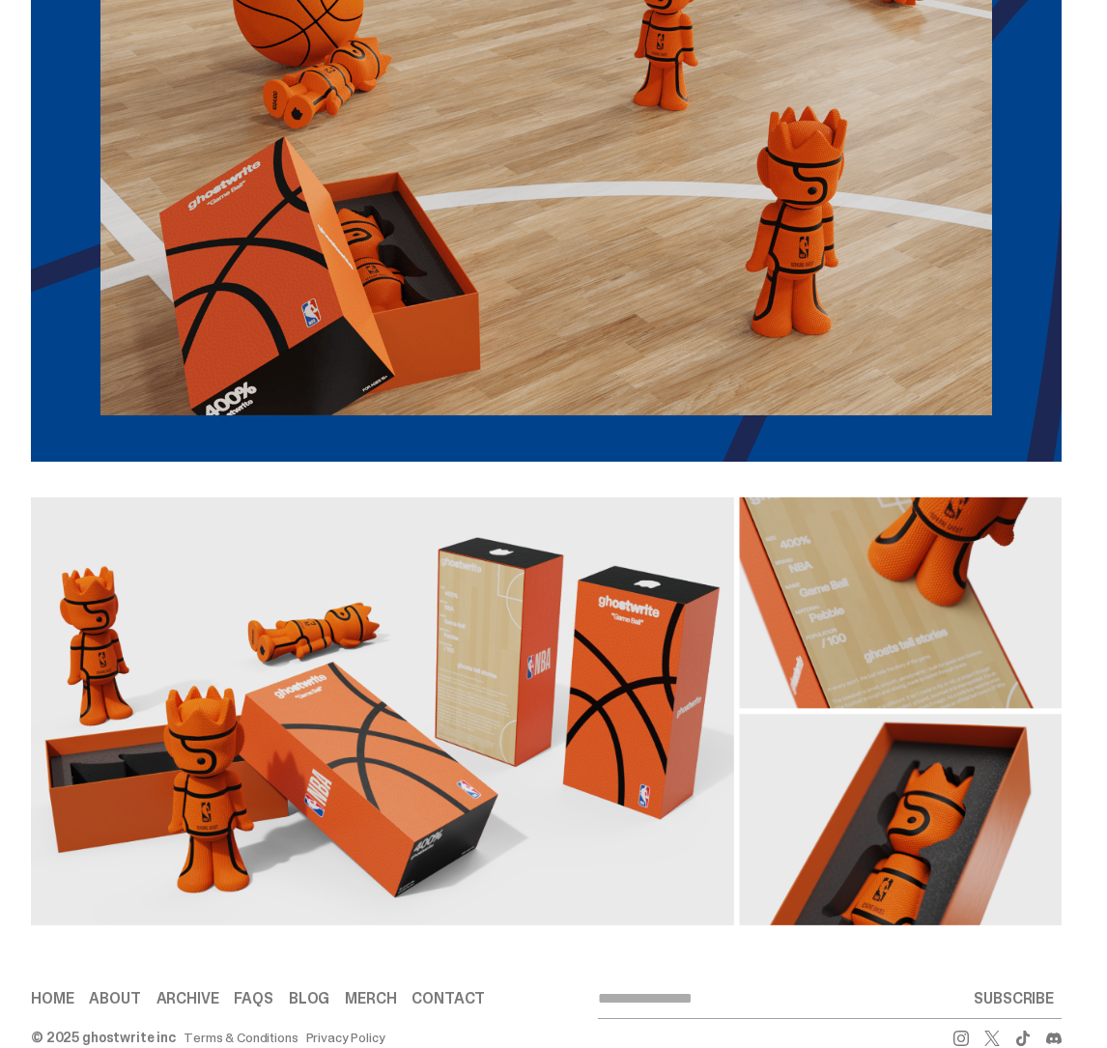
drag, startPoint x: 14, startPoint y: 445, endPoint x: 1053, endPoint y: 896, distance: 1133.4
click at [1053, 896] on div at bounding box center [546, 701] width 1092 height 479
drag, startPoint x: 1070, startPoint y: 895, endPoint x: 229, endPoint y: 603, distance: 890.1
click at [228, 603] on div at bounding box center [546, 711] width 1030 height 444
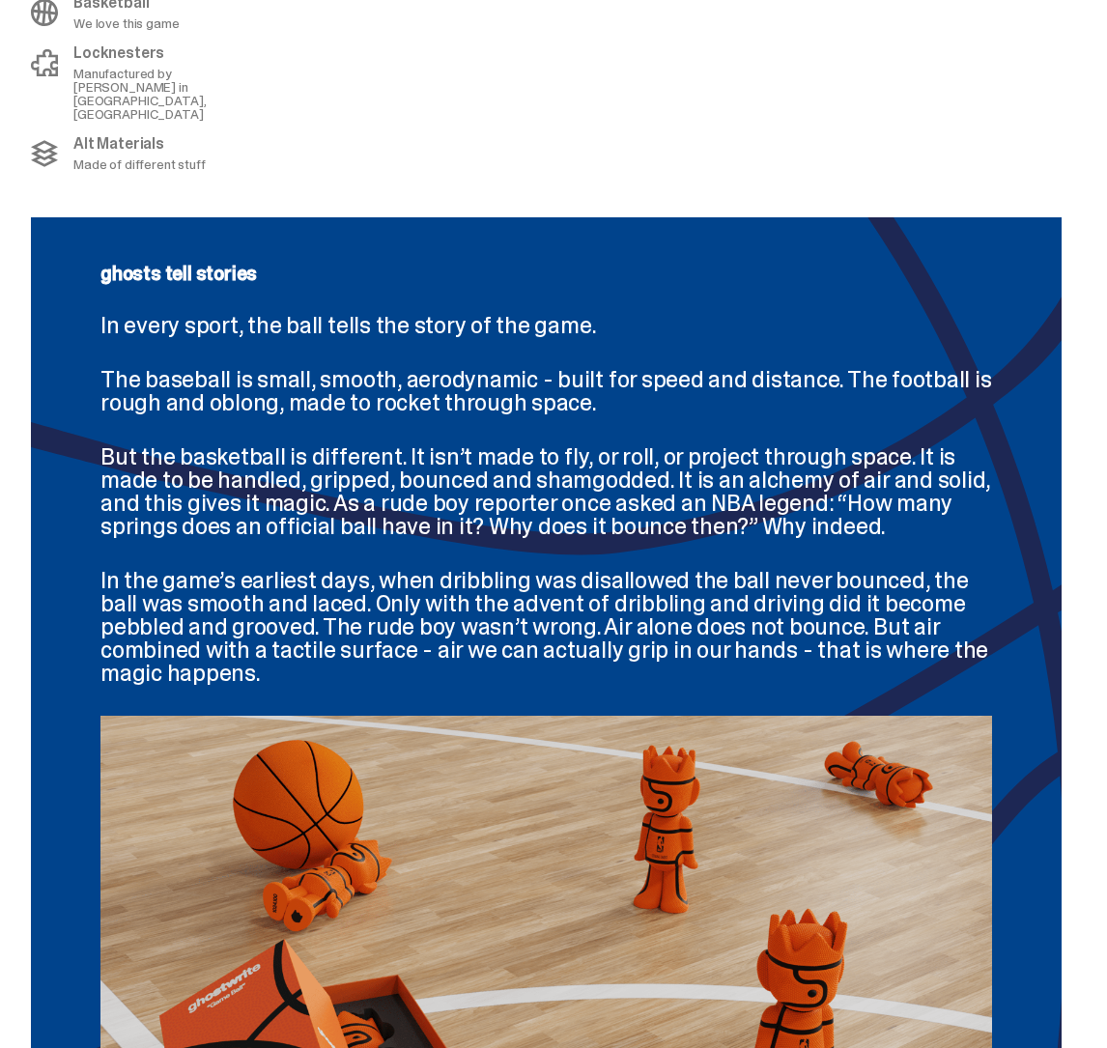
scroll to position [1362, 0]
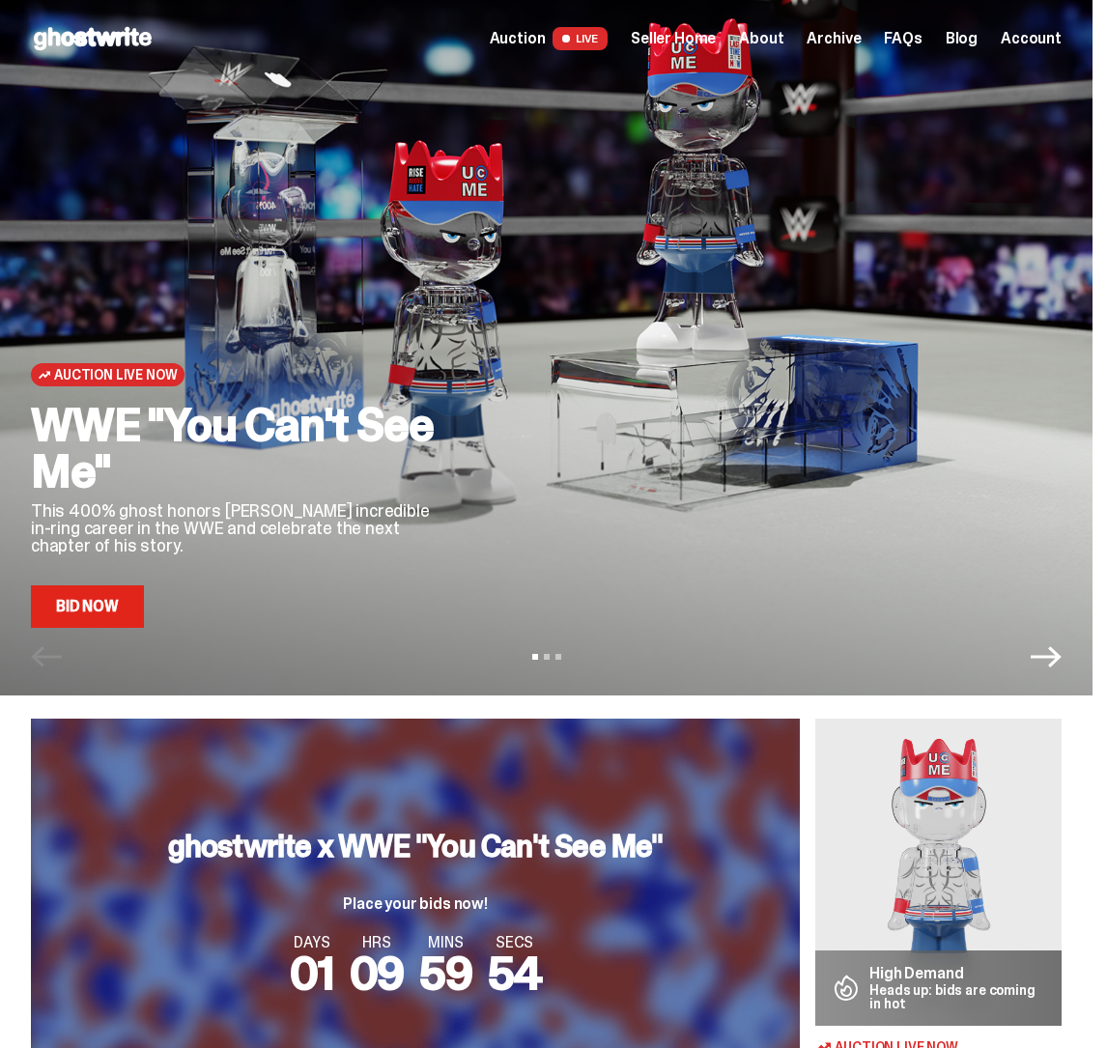
click at [849, 45] on span "Archive" at bounding box center [833, 38] width 54 height 15
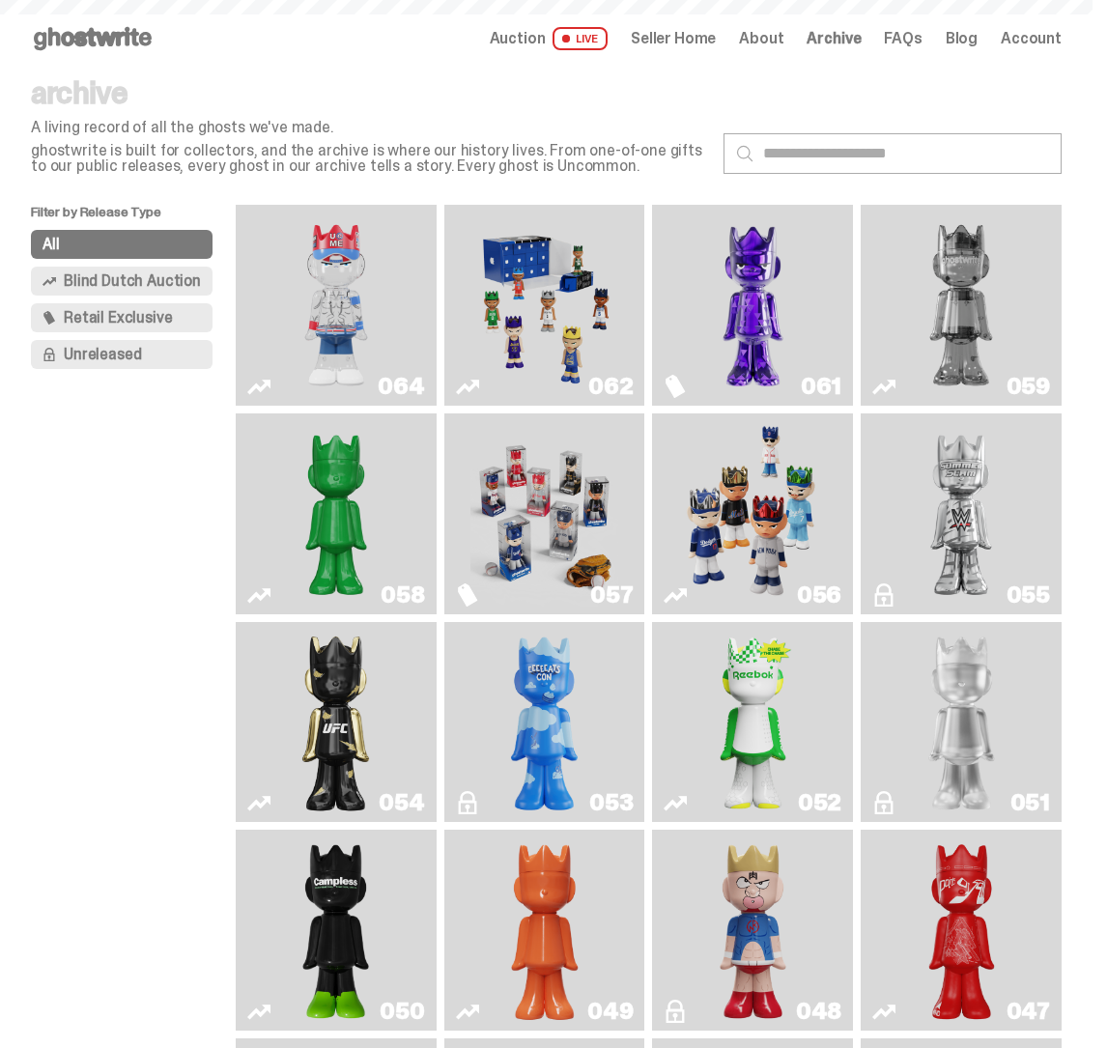
click at [758, 433] on img "Game Face (2025)" at bounding box center [753, 513] width 148 height 185
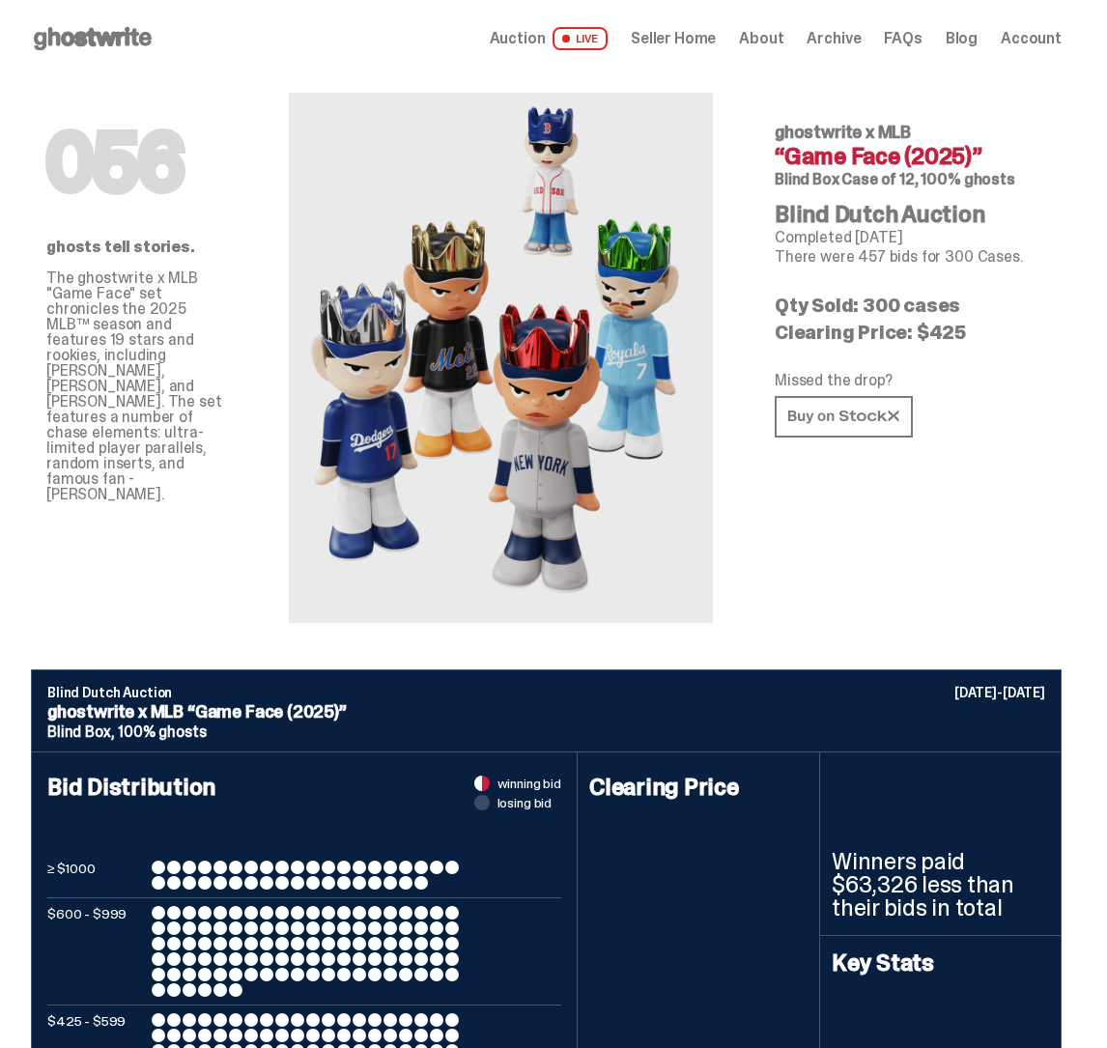
click at [849, 49] on div "Auction LIVE Seller Home About Archive FAQs Blog Account" at bounding box center [776, 38] width 572 height 23
click at [849, 36] on span "Archive" at bounding box center [833, 38] width 54 height 15
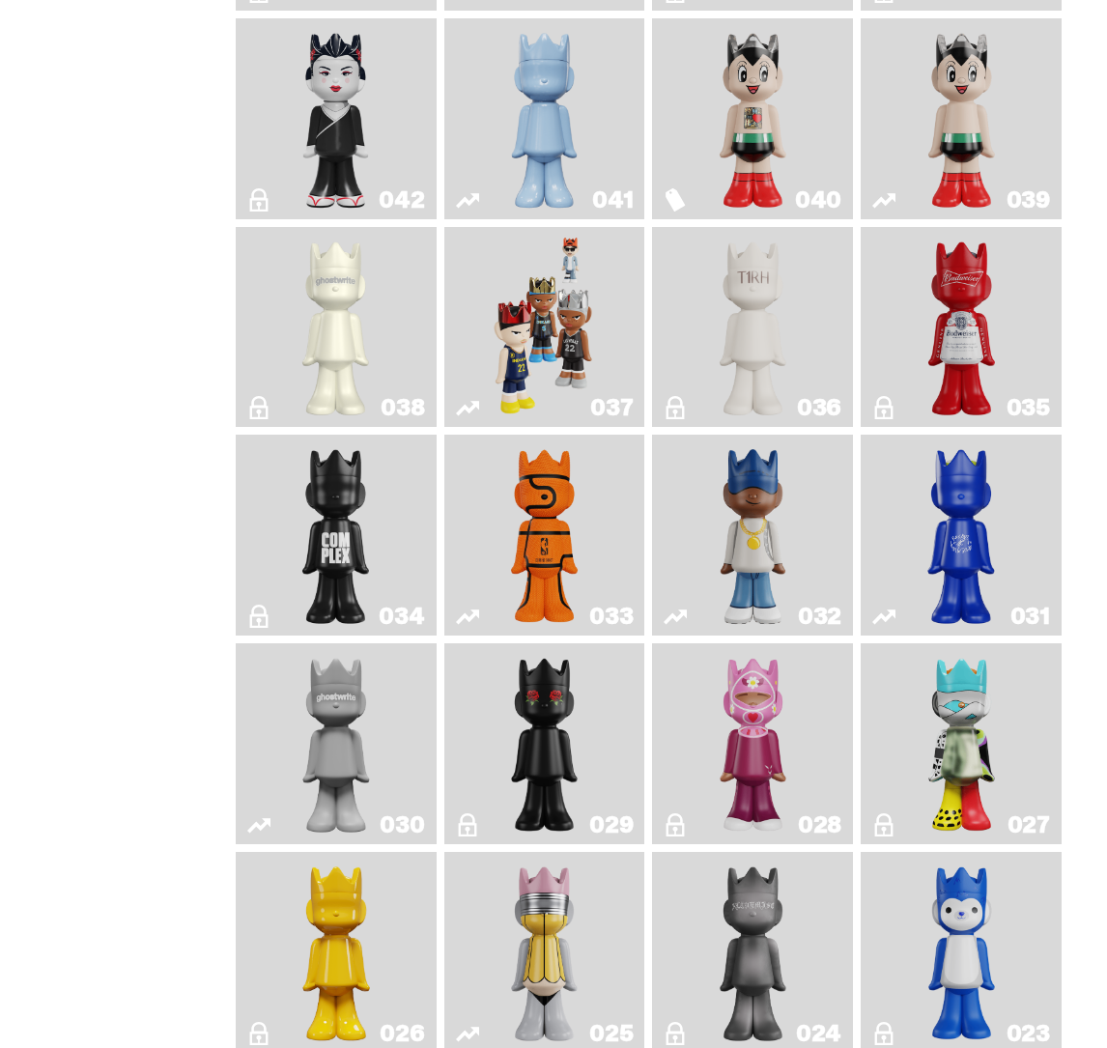
scroll to position [1101, 0]
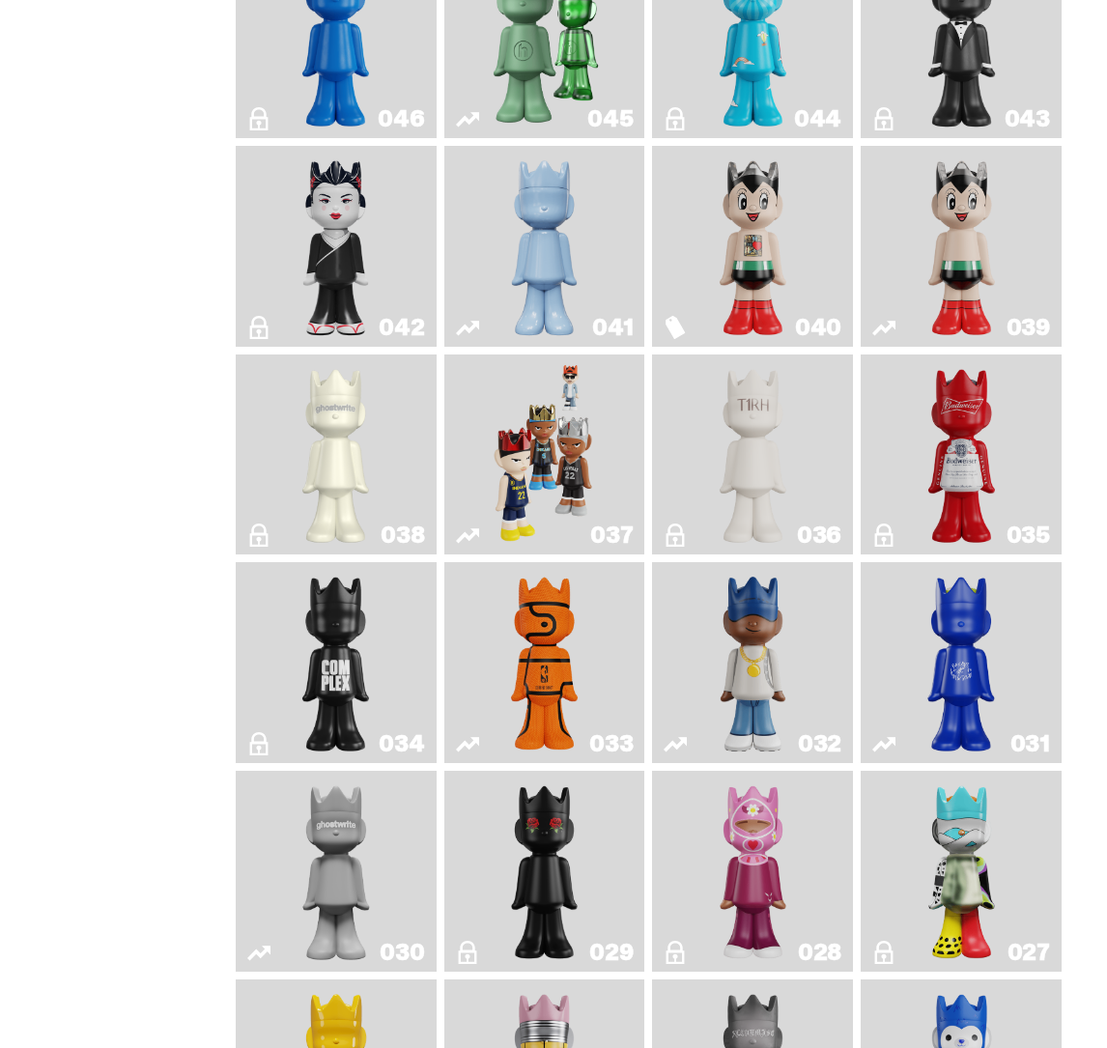
click at [739, 230] on img "Astro Boy (Heart)" at bounding box center [753, 246] width 80 height 185
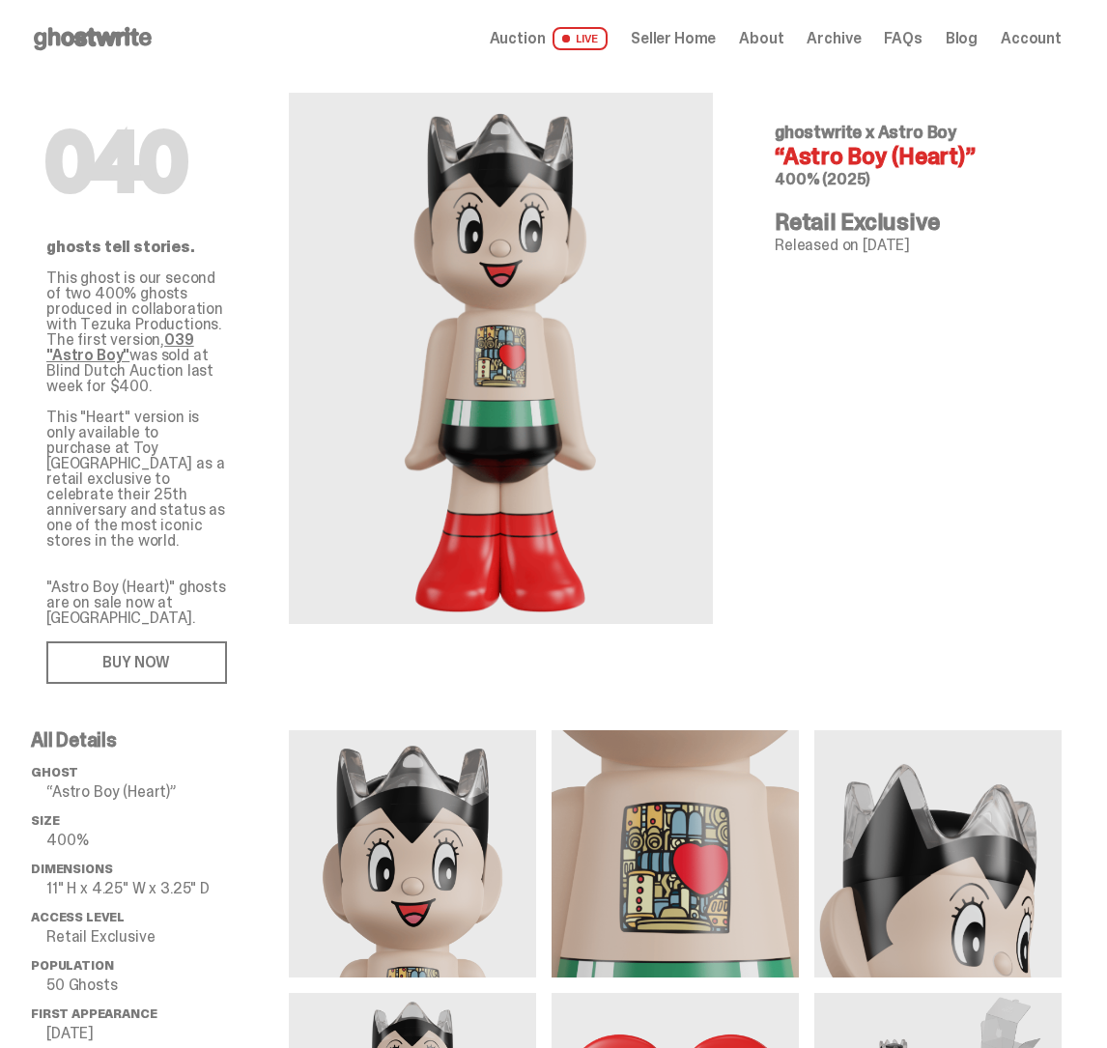
click at [176, 338] on link "039 "Astro Boy"" at bounding box center [120, 347] width 148 height 36
